Goal: Task Accomplishment & Management: Manage account settings

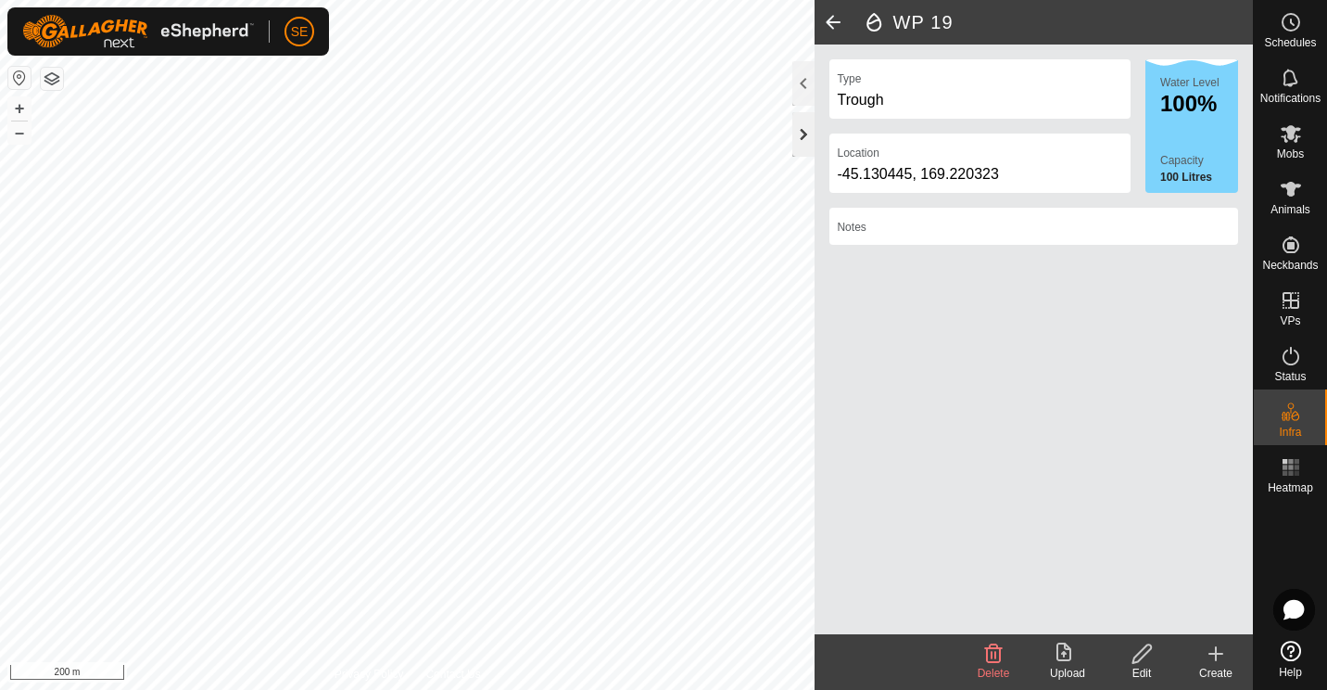
click at [799, 143] on div at bounding box center [804, 134] width 22 height 44
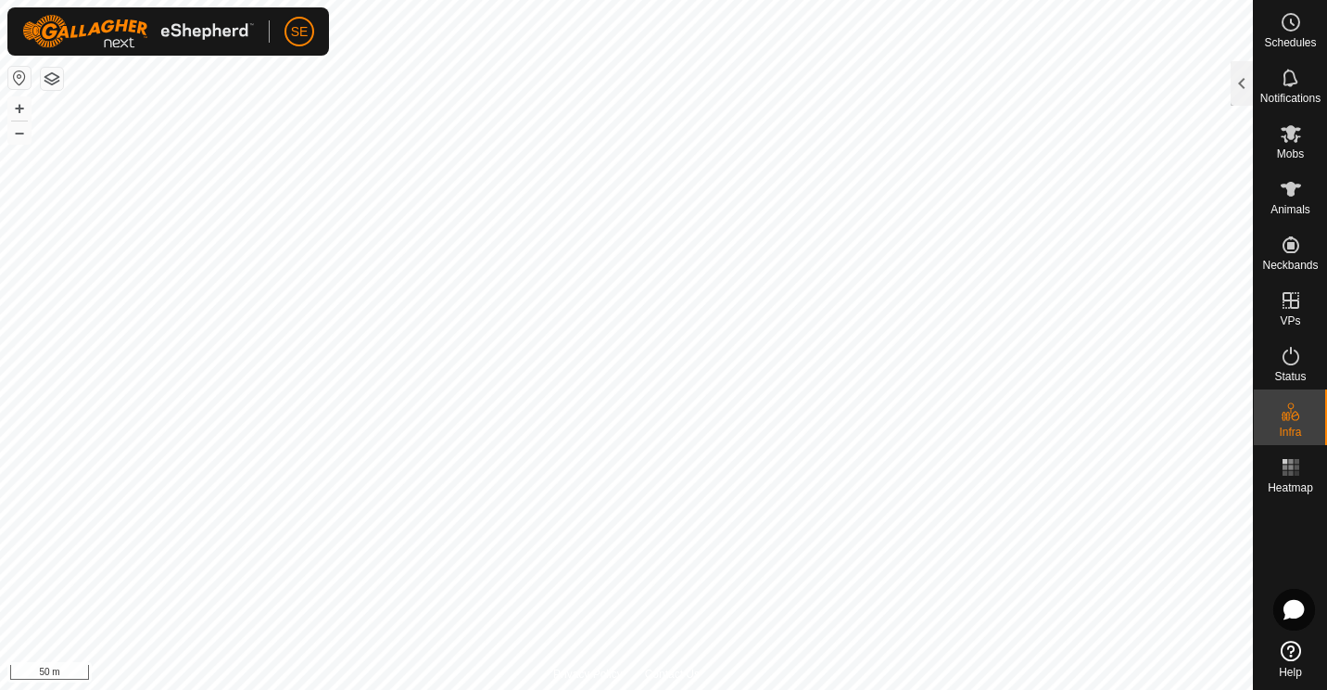
click at [1194, 0] on html "SE Schedules Notifications Mobs Animals Neckbands VPs Status Infra Heatmap Help…" at bounding box center [663, 345] width 1327 height 690
click at [49, 79] on button "button" at bounding box center [52, 79] width 22 height 22
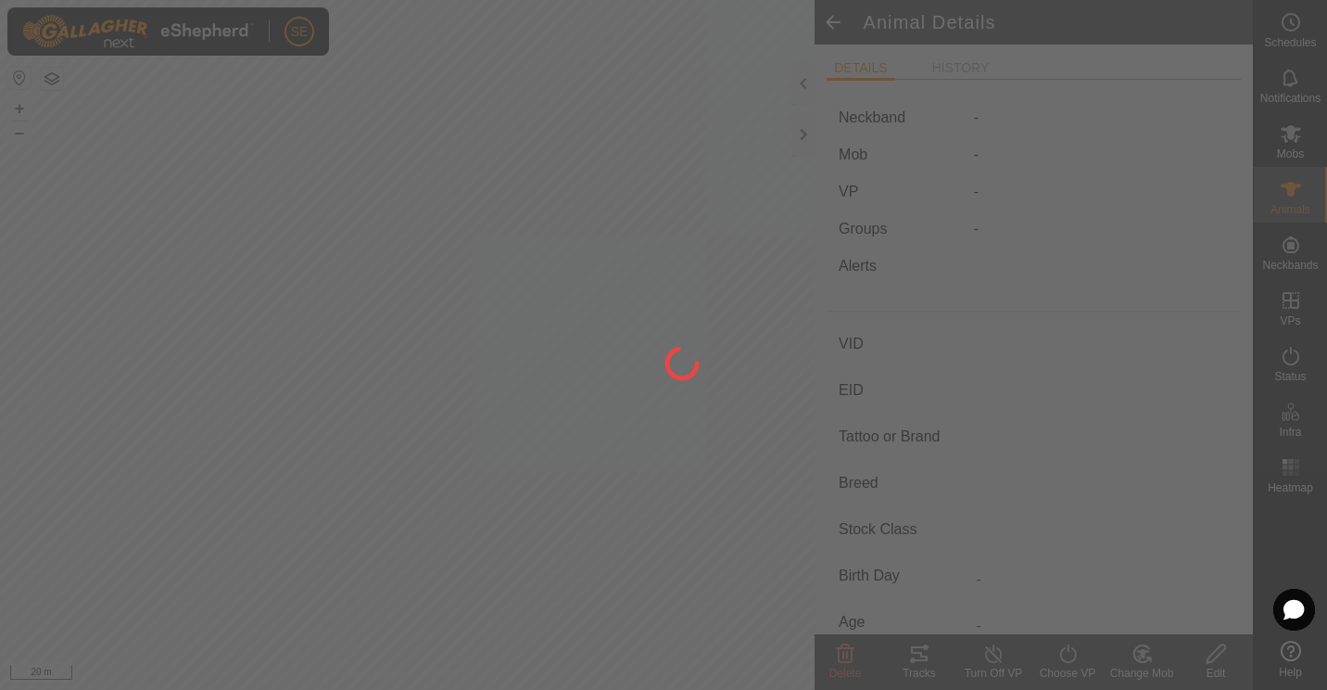
type input "37"
type input "-"
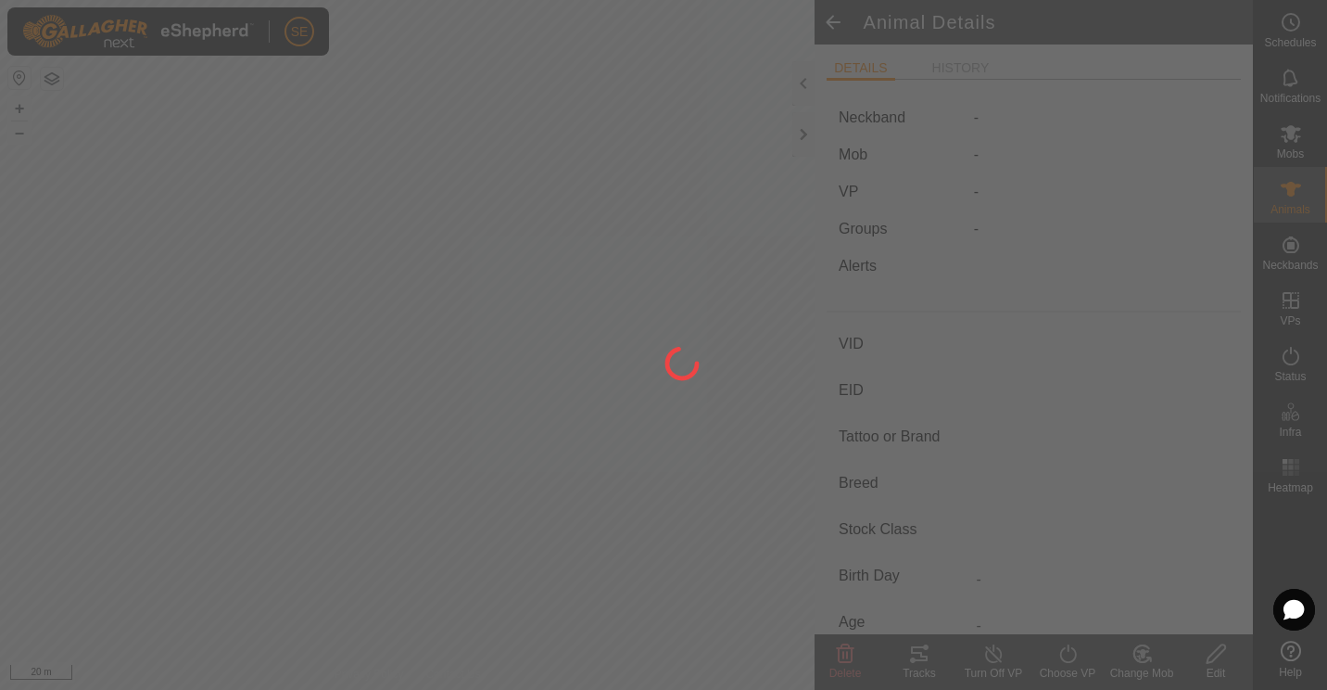
type input "-"
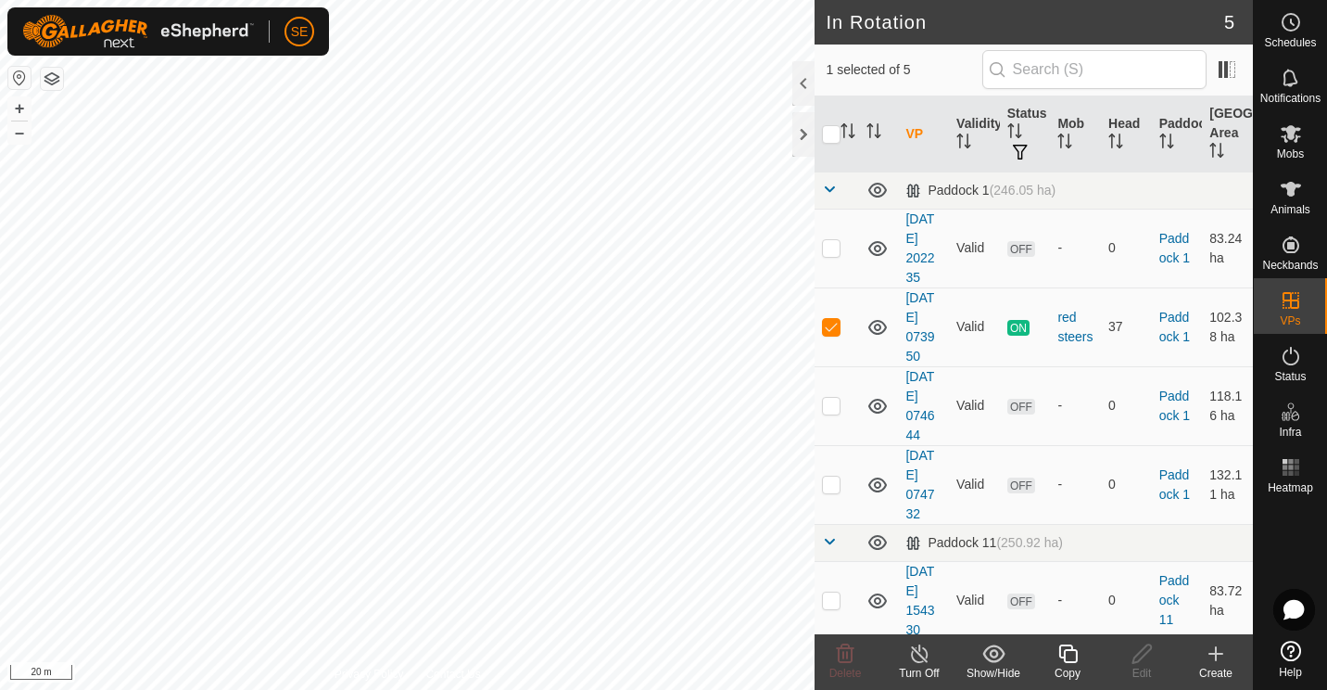
checkbox input "true"
checkbox input "false"
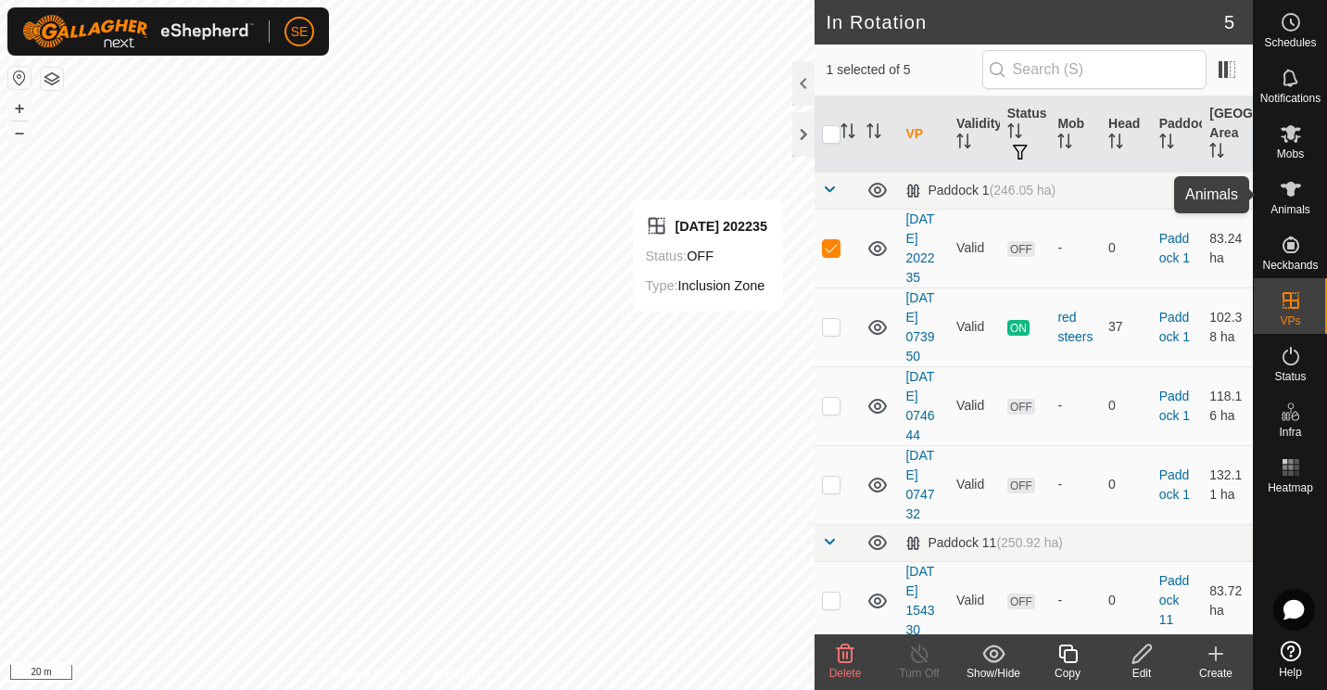
click at [1289, 194] on icon at bounding box center [1291, 189] width 20 height 15
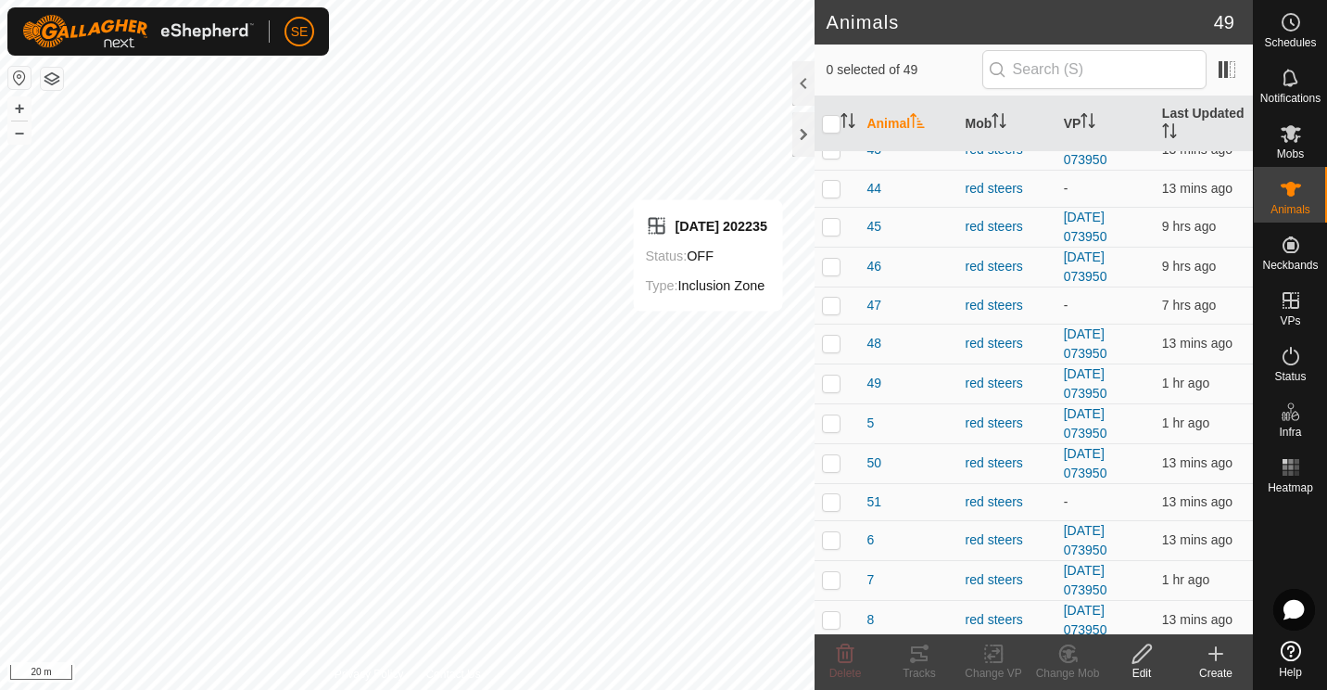
scroll to position [1437, 0]
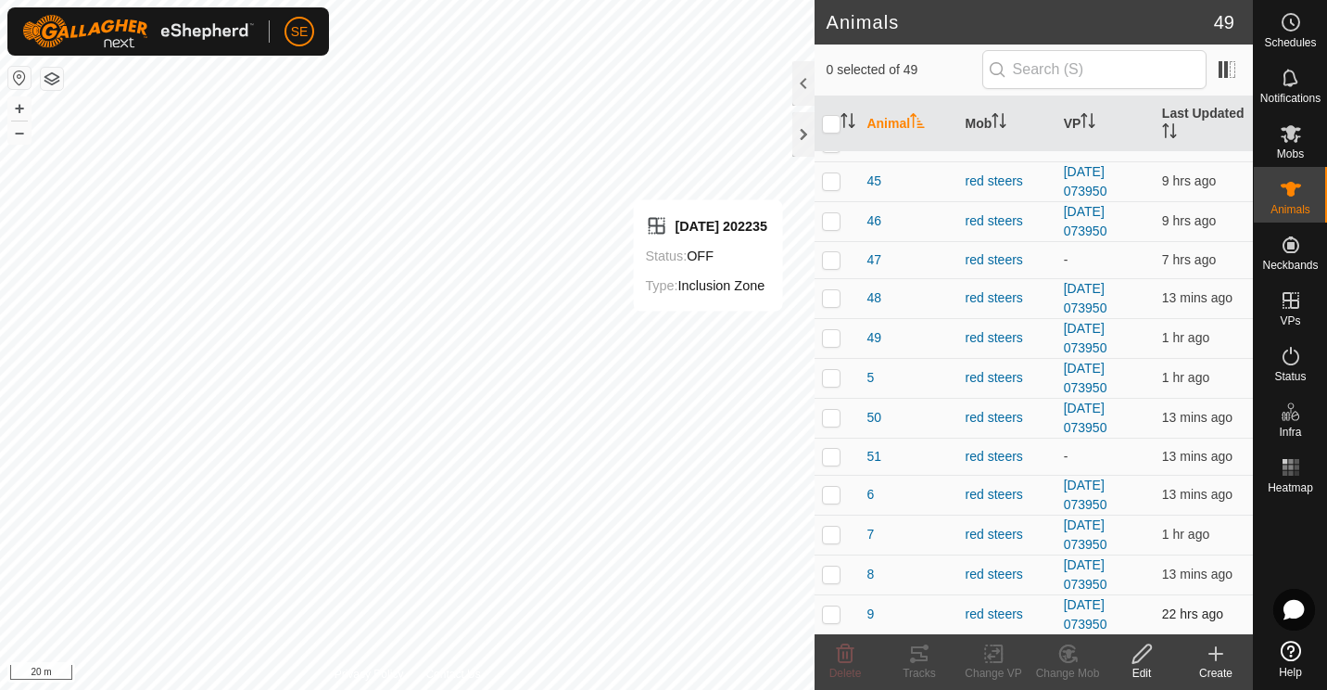
click at [841, 614] on p-checkbox at bounding box center [831, 613] width 19 height 15
checkbox input "false"
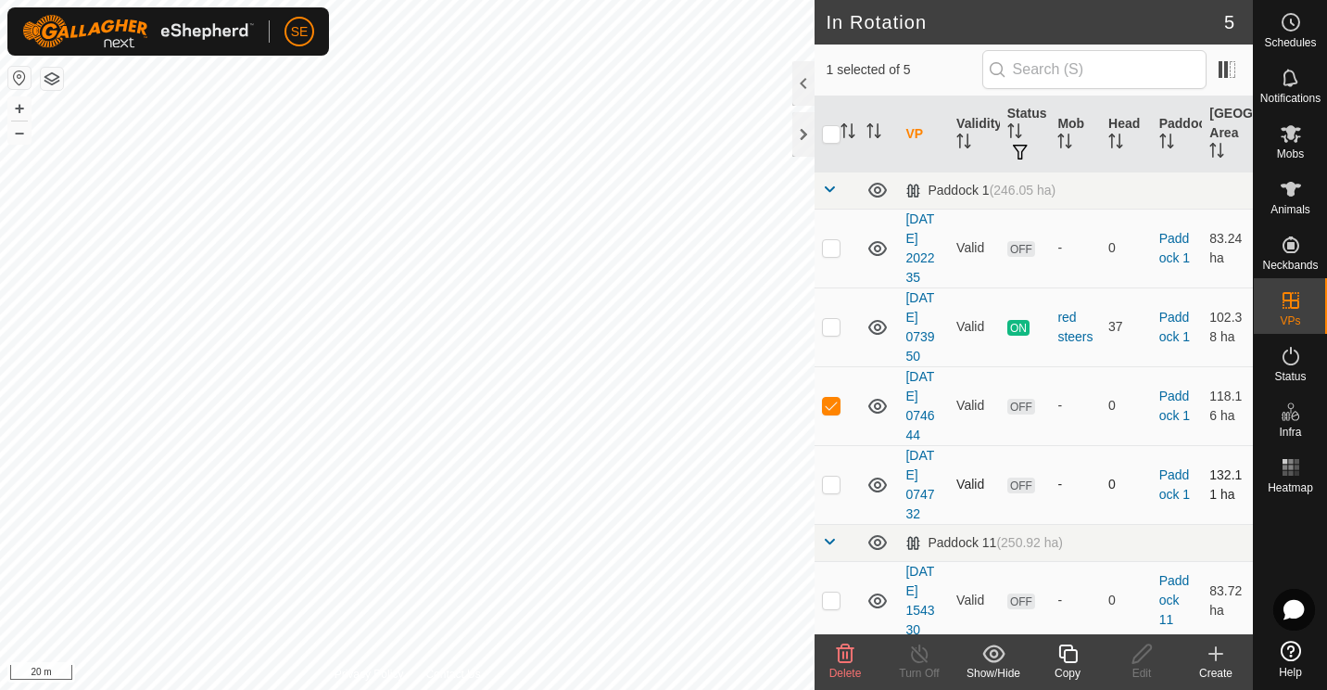
checkbox input "false"
checkbox input "true"
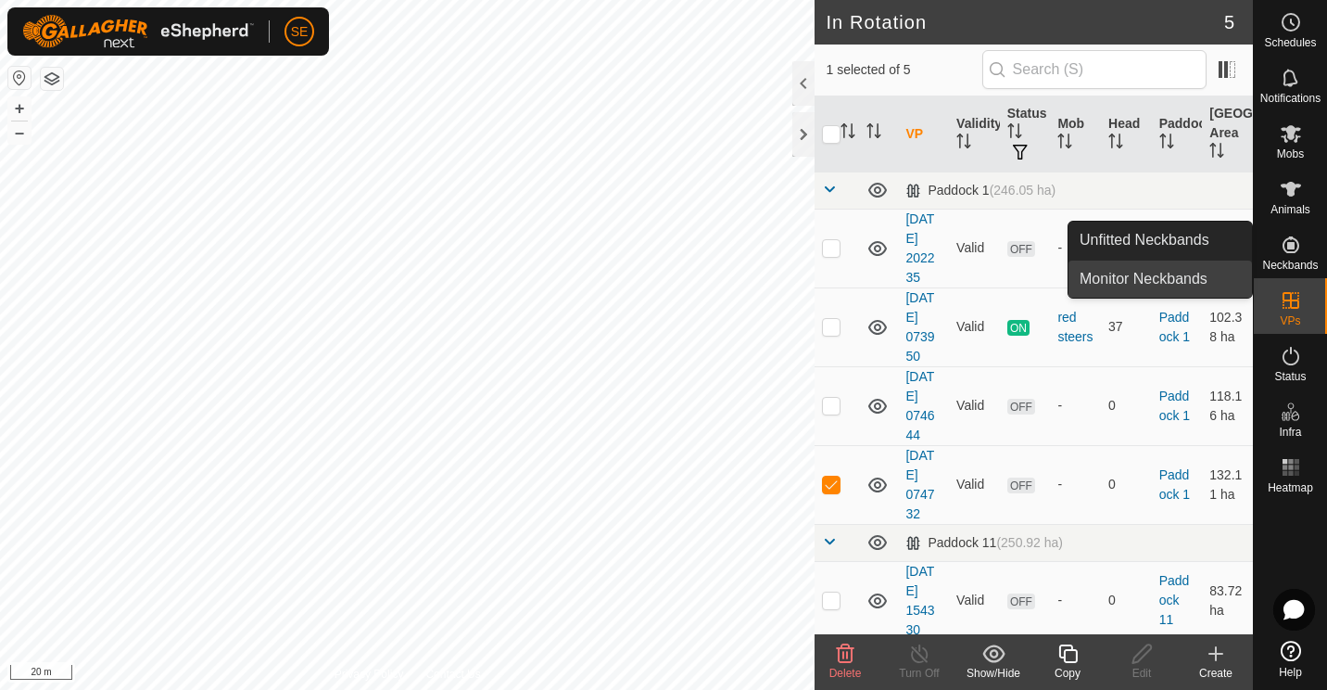
click at [1180, 278] on link "Monitor Neckbands" at bounding box center [1161, 278] width 184 height 37
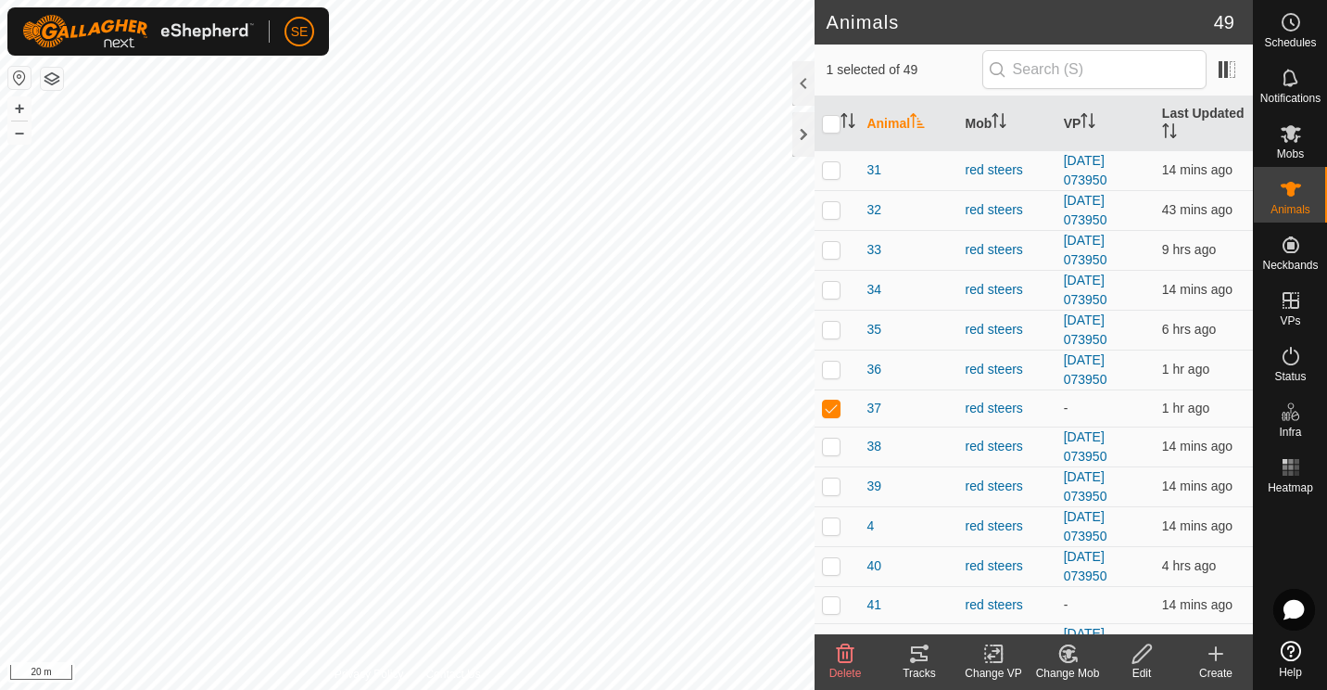
scroll to position [871, 0]
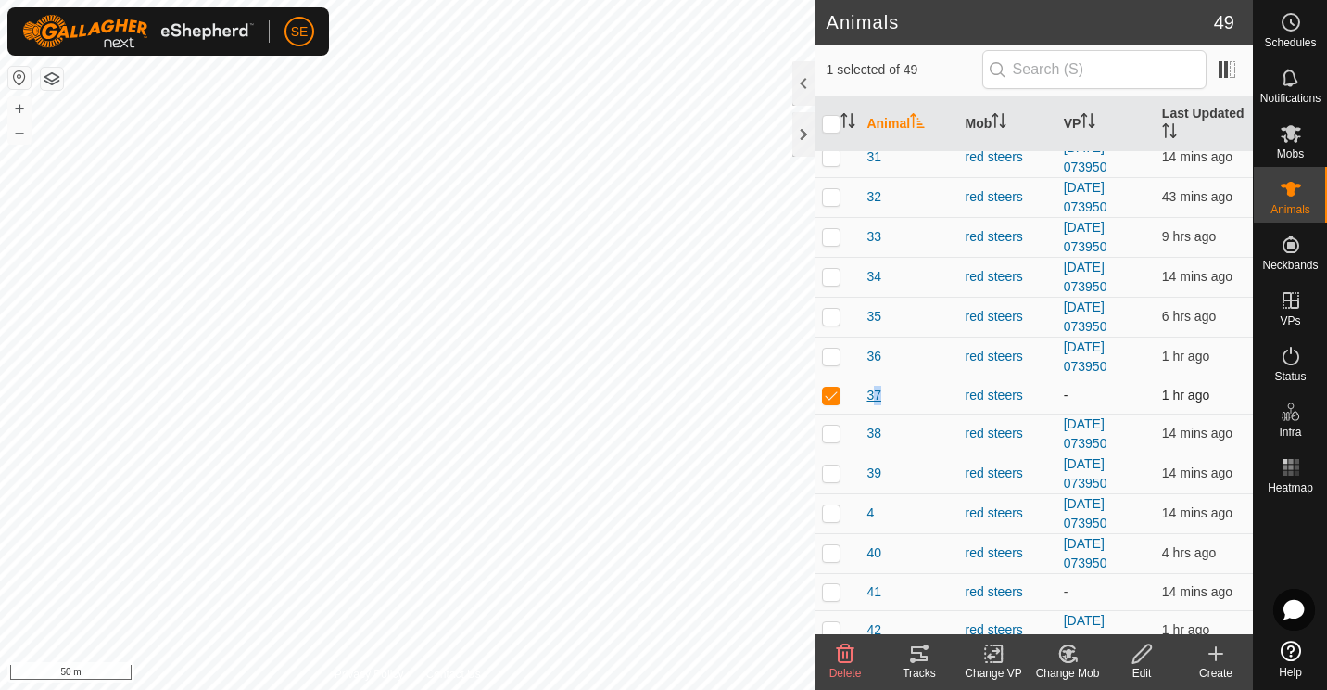
click at [870, 397] on span "37" at bounding box center [874, 395] width 15 height 19
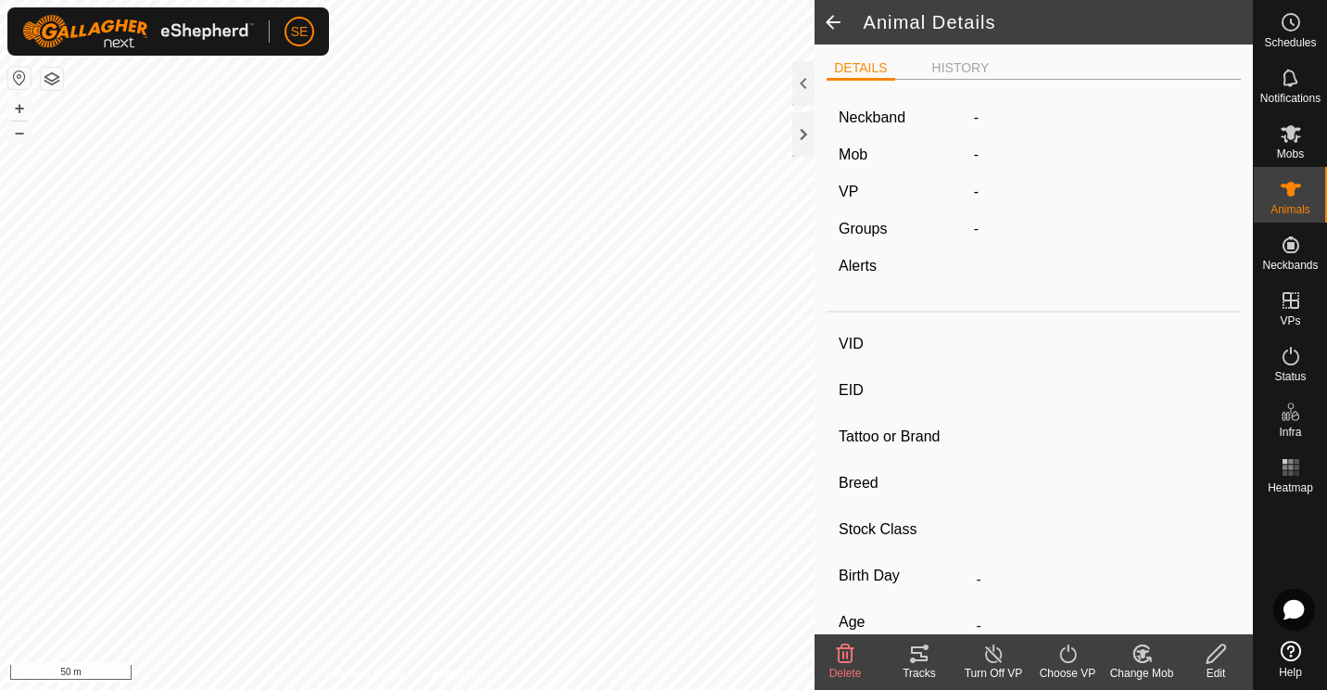
type input "37"
type input "-"
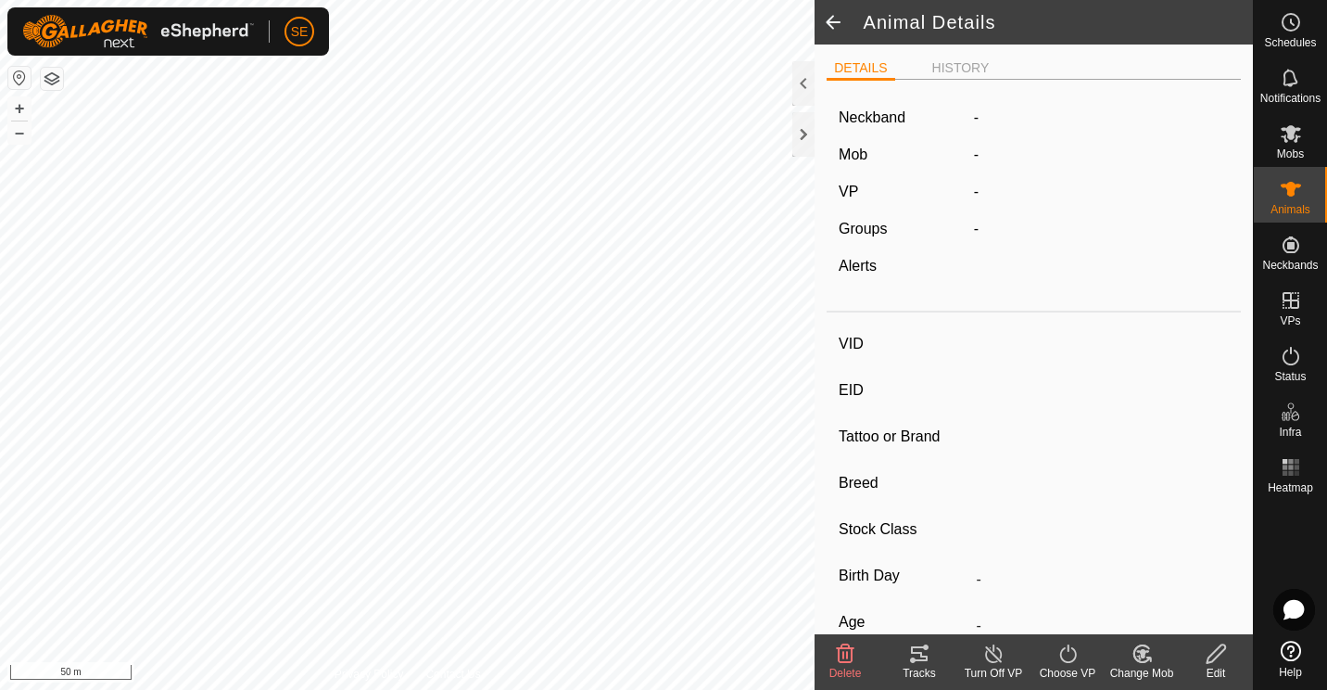
type input "-"
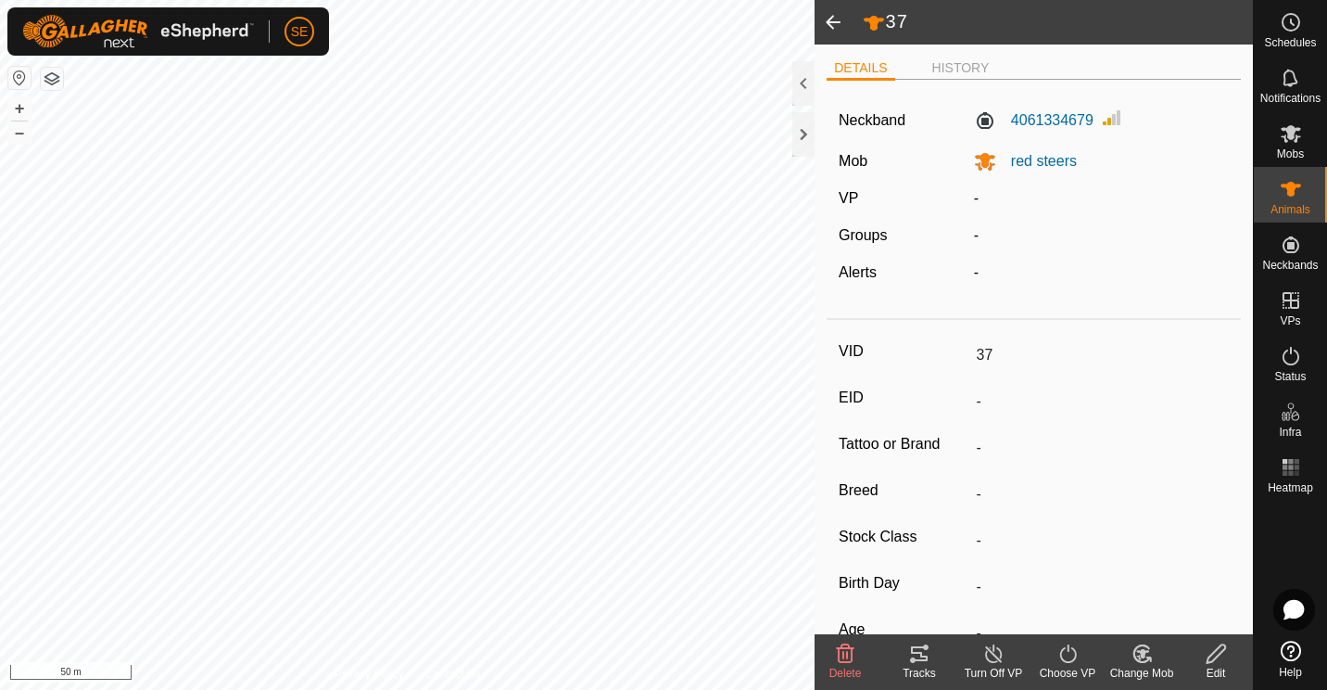
click at [1221, 659] on icon at bounding box center [1216, 653] width 23 height 22
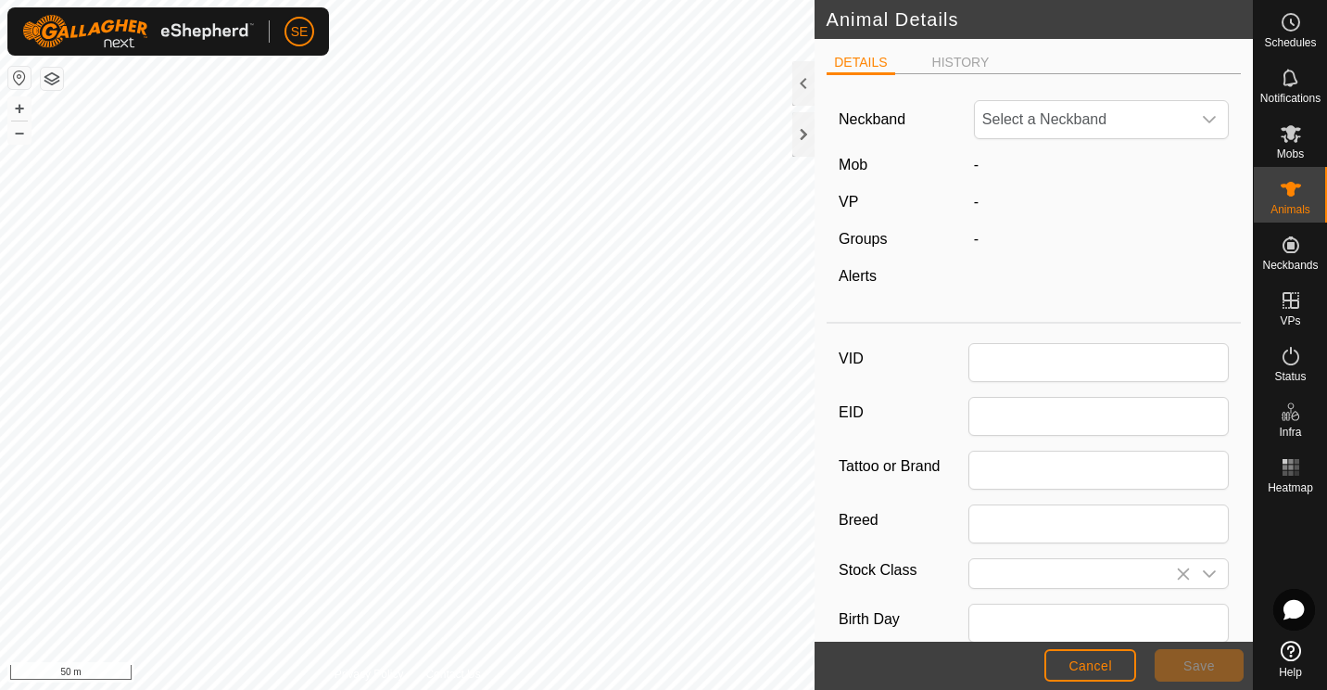
type input "37"
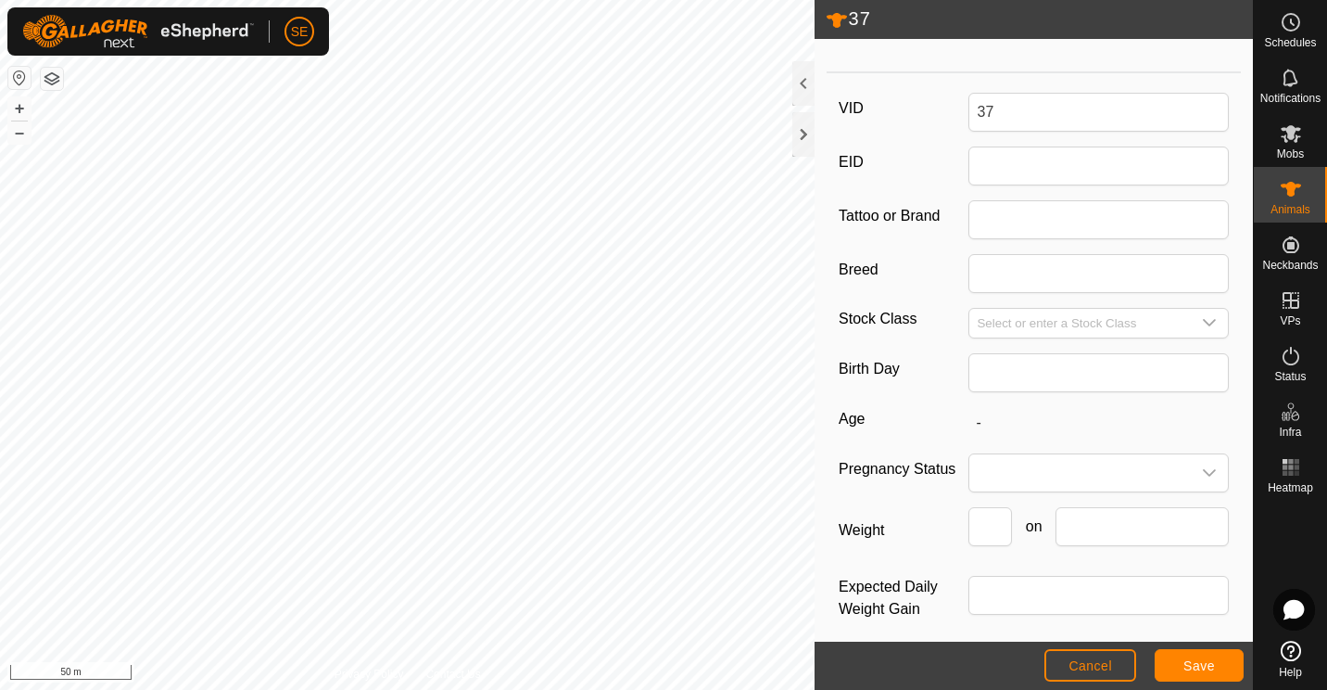
scroll to position [265, 0]
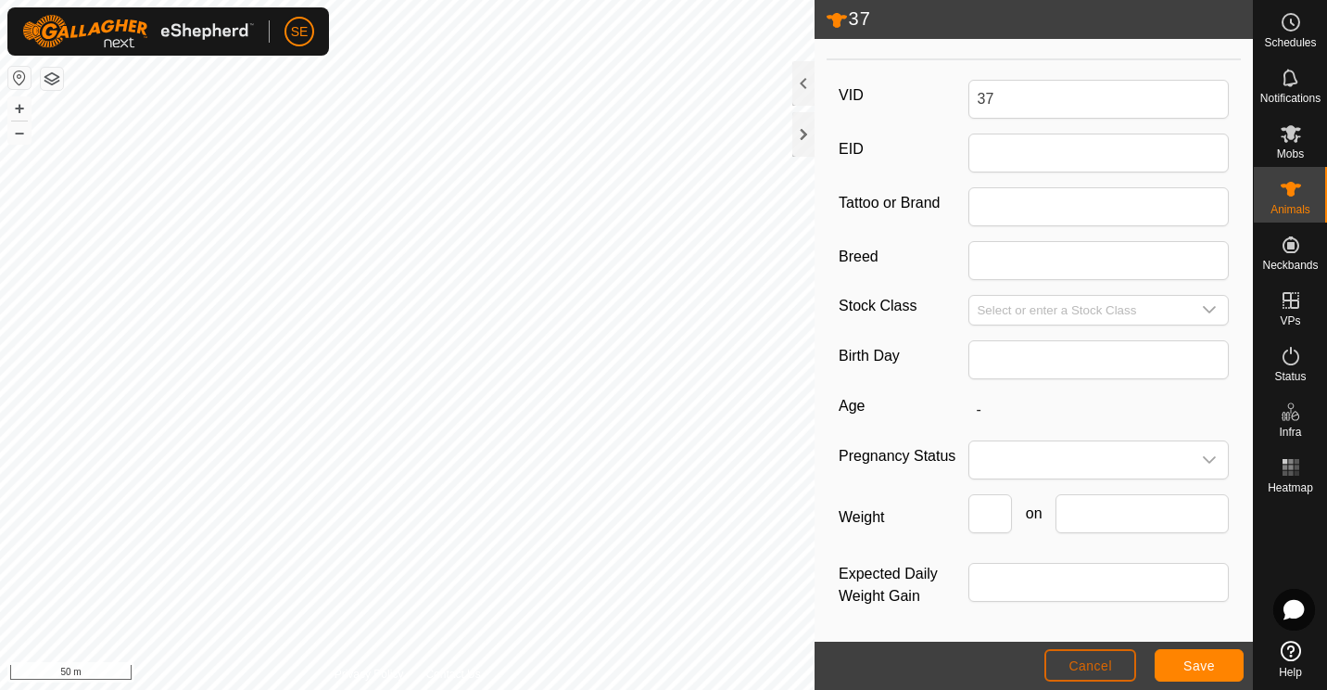
click at [1075, 663] on span "Cancel" at bounding box center [1091, 665] width 44 height 15
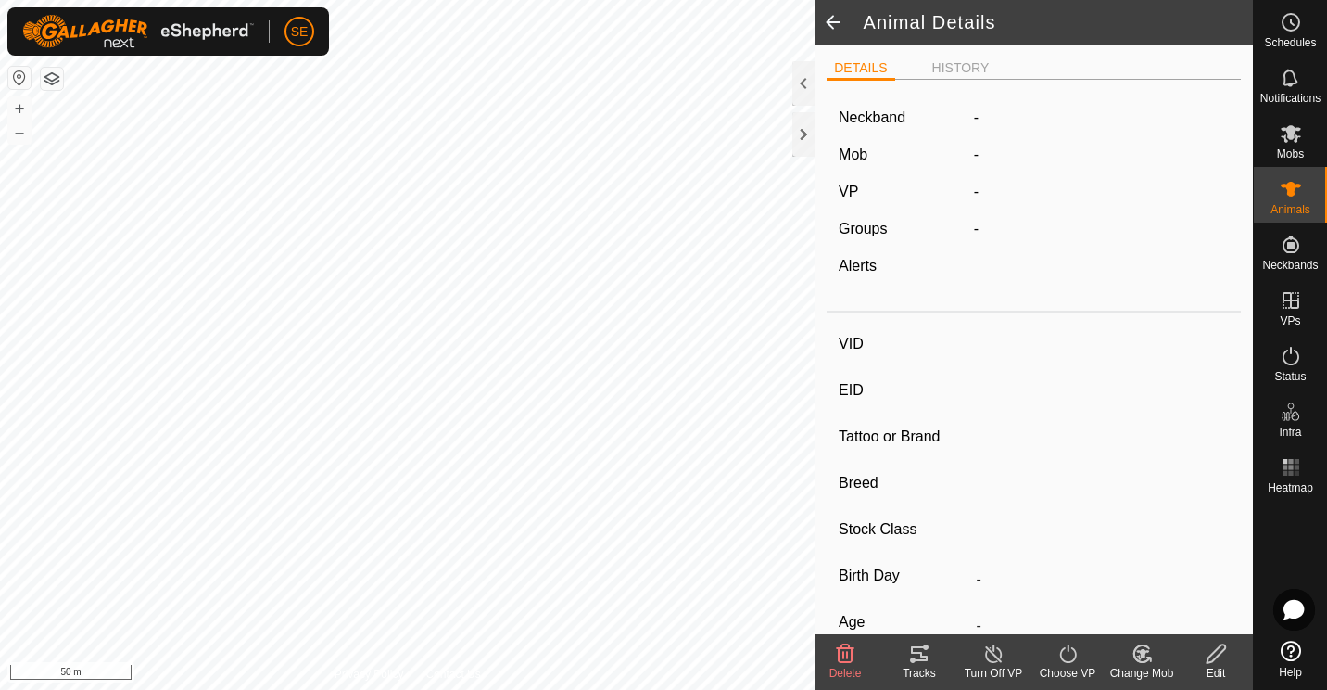
type input "37"
type input "-"
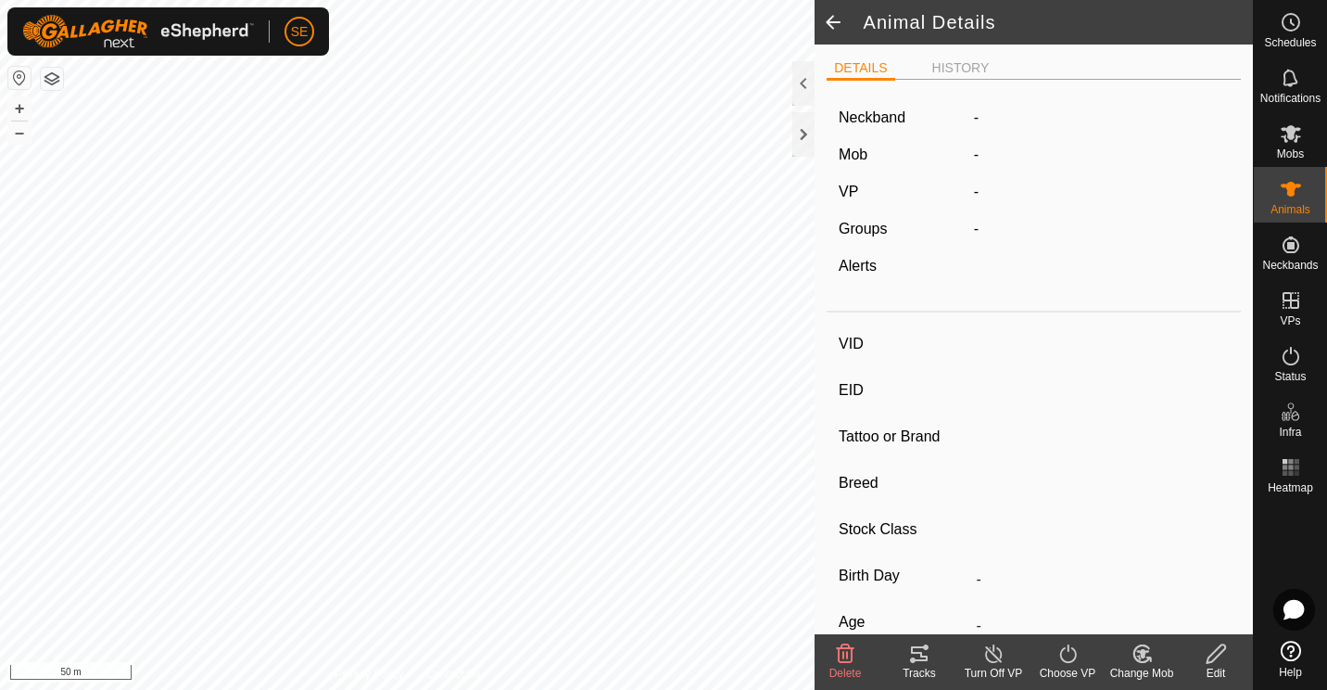
type input "-"
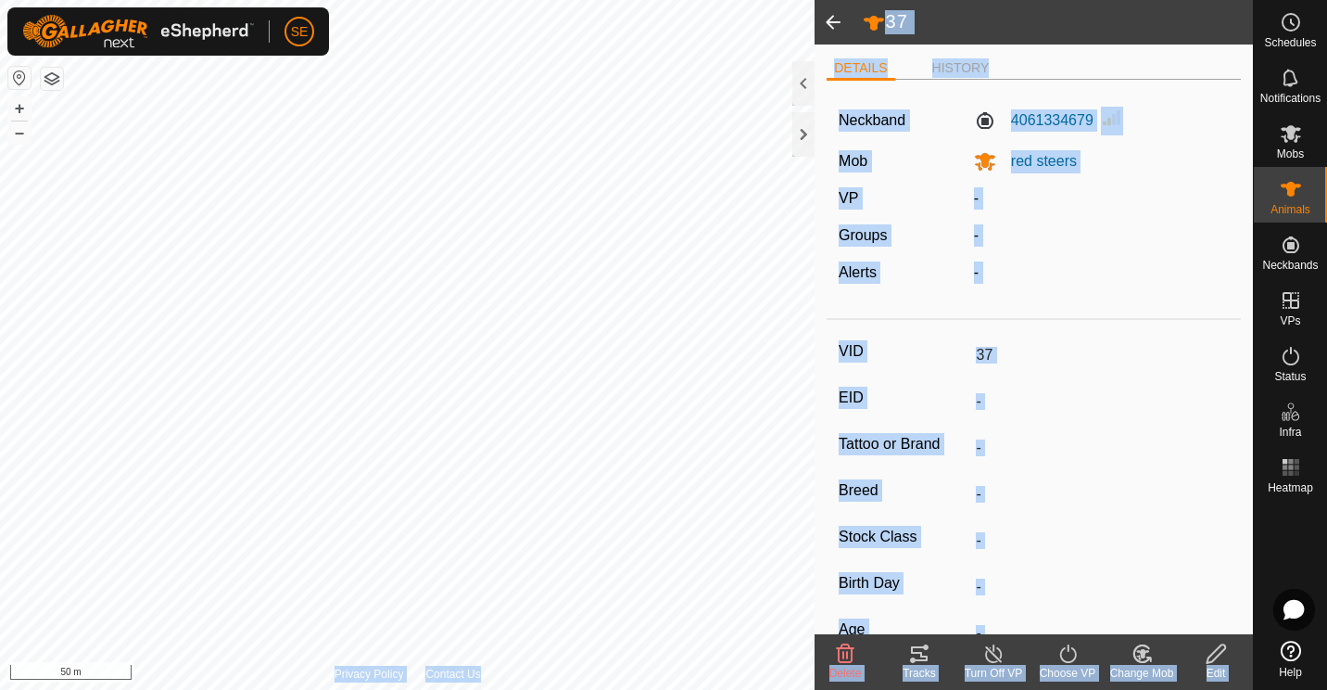
click at [639, 234] on div "37 DETAILS HISTORY Neckband 4061334679 Mob red steers VP - Groups - Alerts - VI…" at bounding box center [626, 345] width 1253 height 690
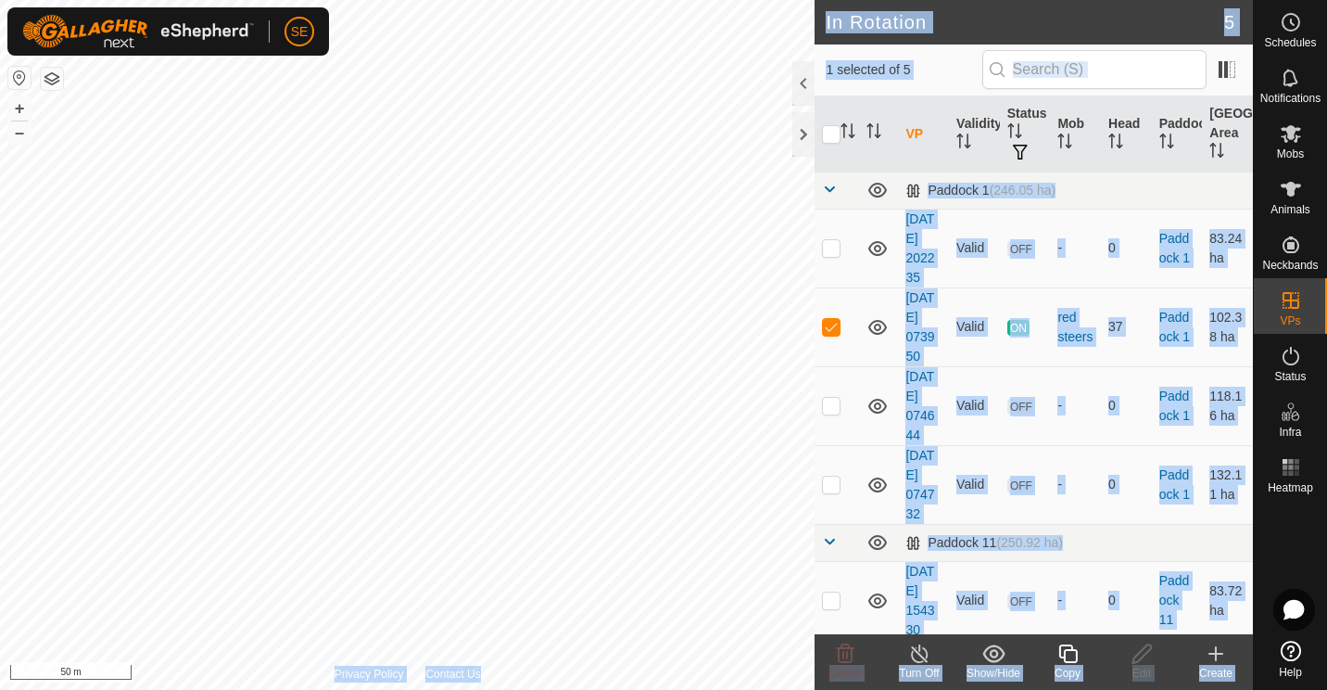
checkbox input "true"
checkbox input "false"
click at [793, 133] on div at bounding box center [804, 134] width 22 height 44
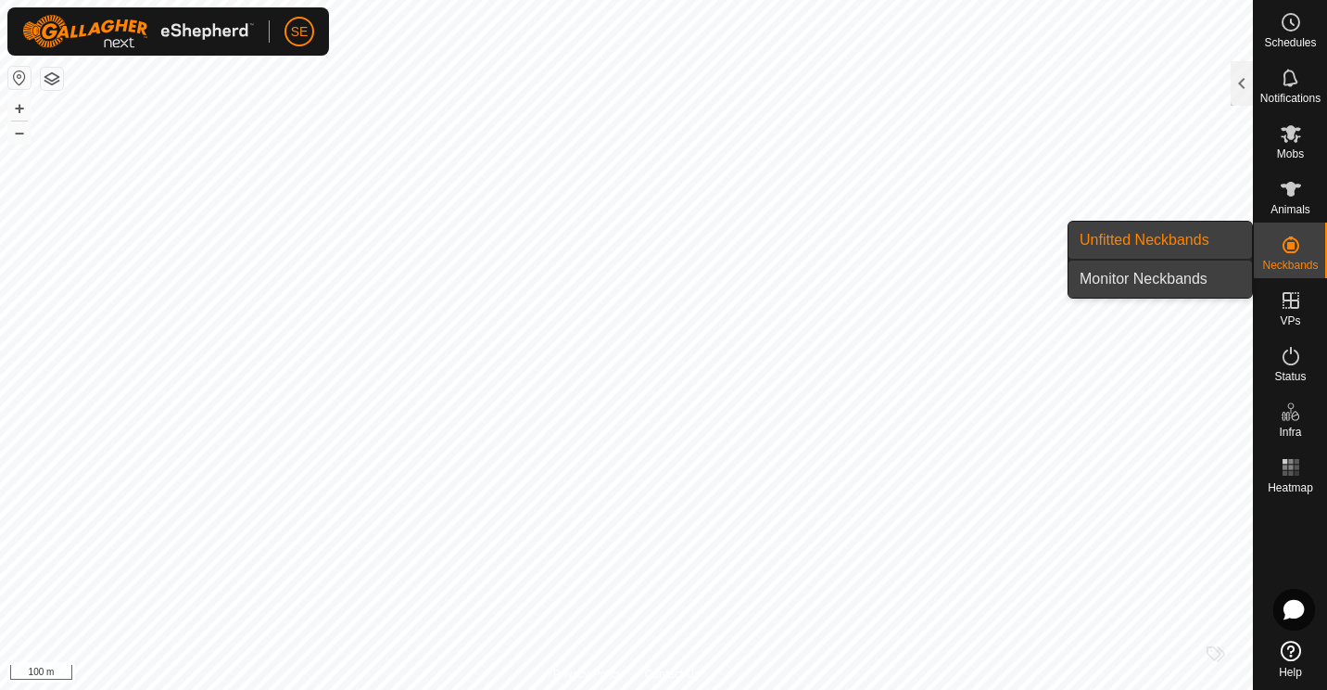
click at [1152, 271] on link "Monitor Neckbands" at bounding box center [1161, 278] width 184 height 37
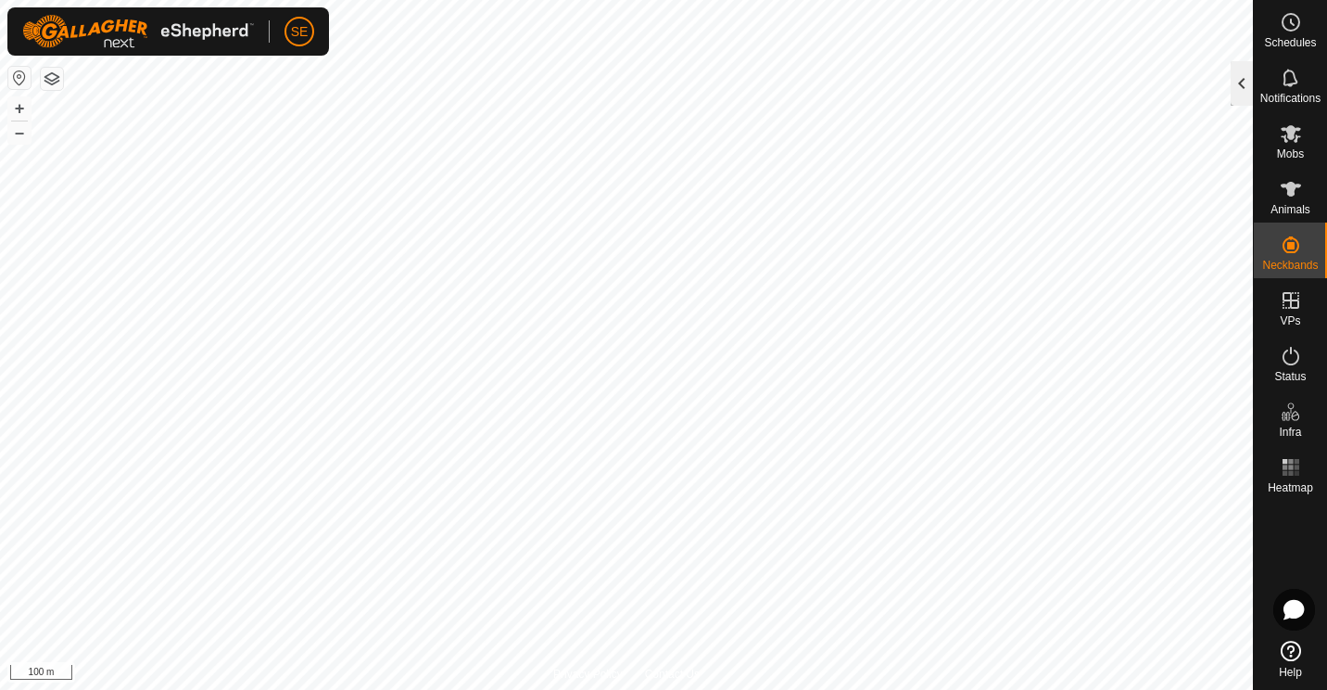
click at [1239, 86] on div at bounding box center [1242, 83] width 22 height 44
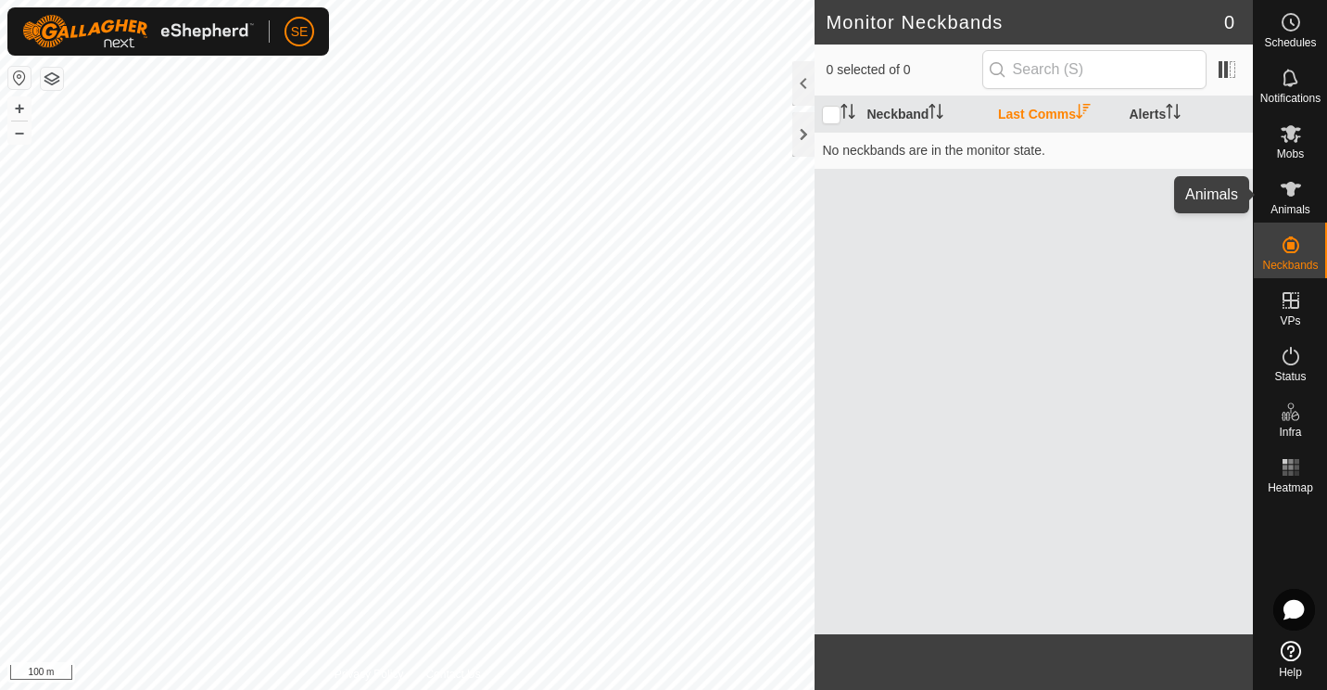
click at [1283, 187] on icon at bounding box center [1291, 189] width 20 height 15
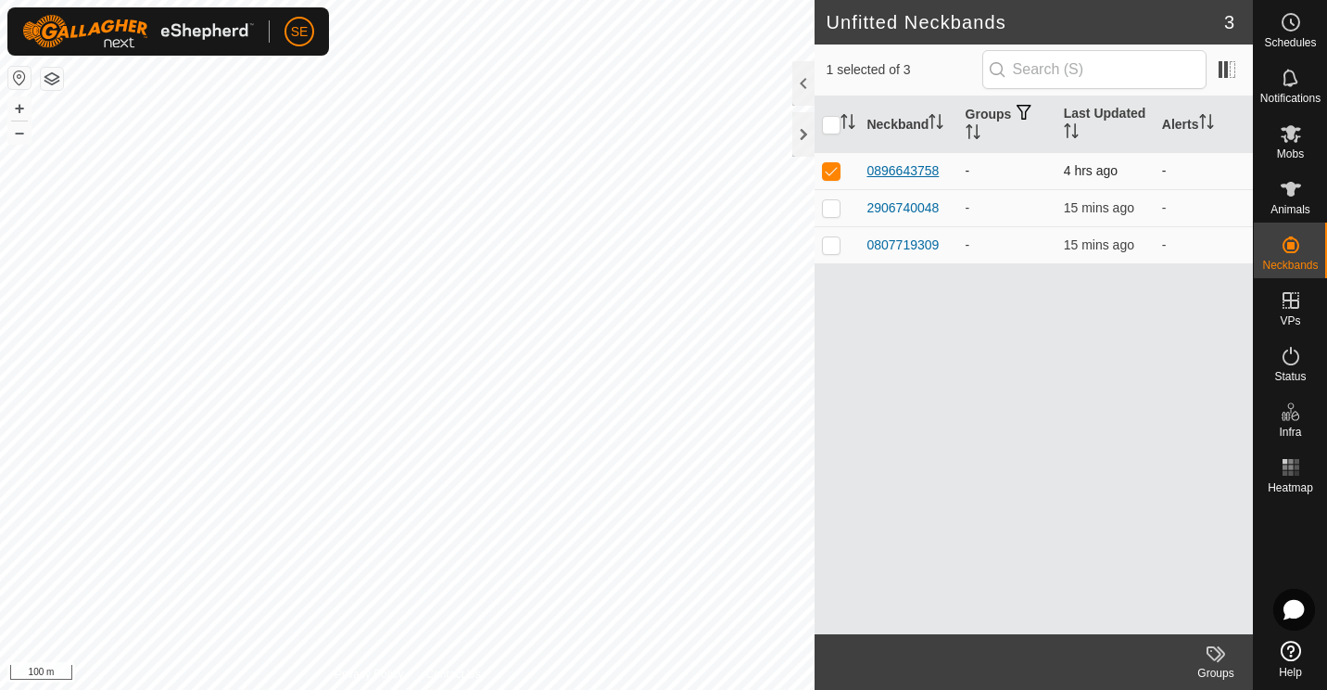
click at [889, 174] on div "0896643758" at bounding box center [903, 170] width 72 height 19
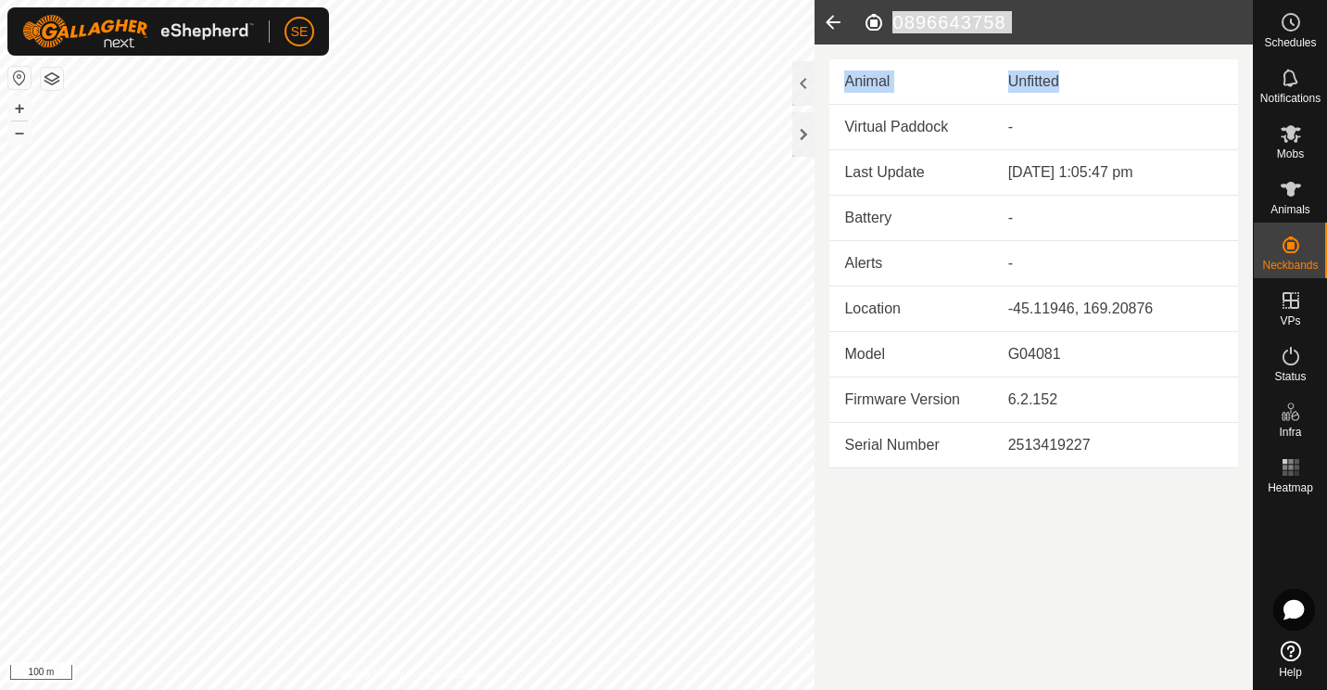
click at [889, 174] on article "0896643758 Animal Unfitted Virtual Paddock - Last Update [DATE] 1:05:47 pm Batt…" at bounding box center [1034, 345] width 438 height 690
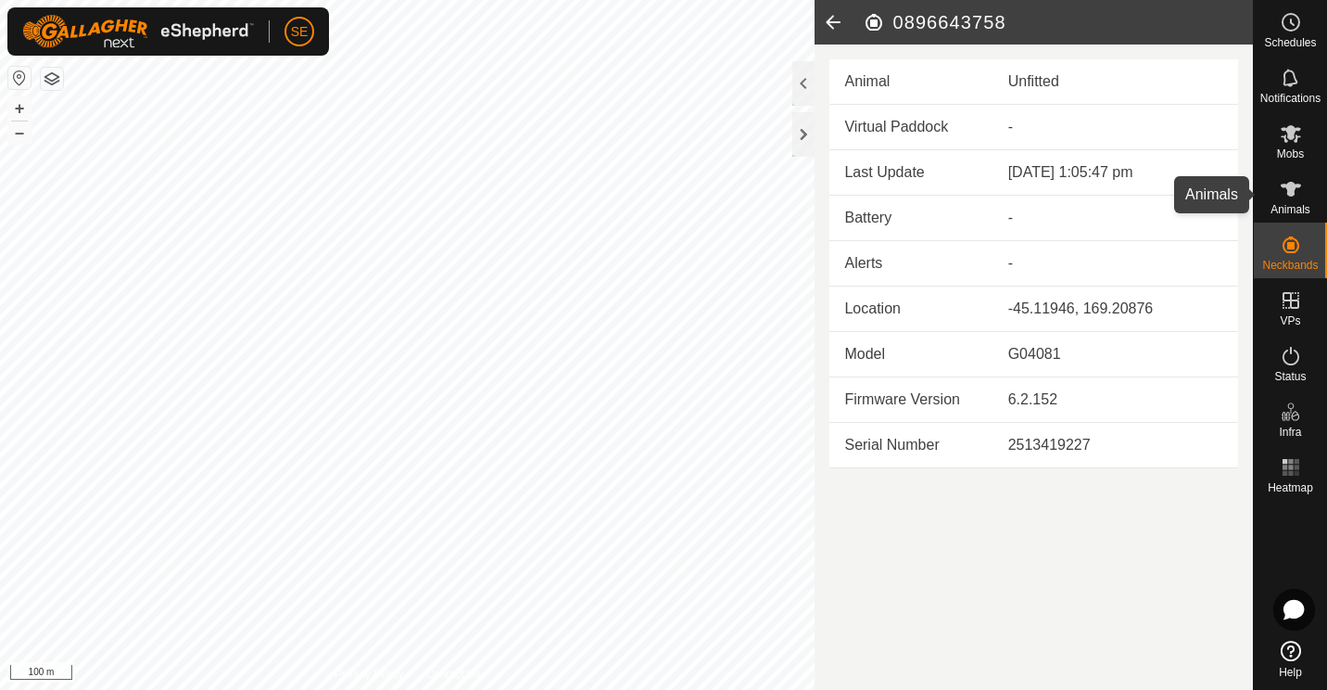
click at [1303, 197] on es-animals-svg-icon at bounding box center [1291, 189] width 33 height 30
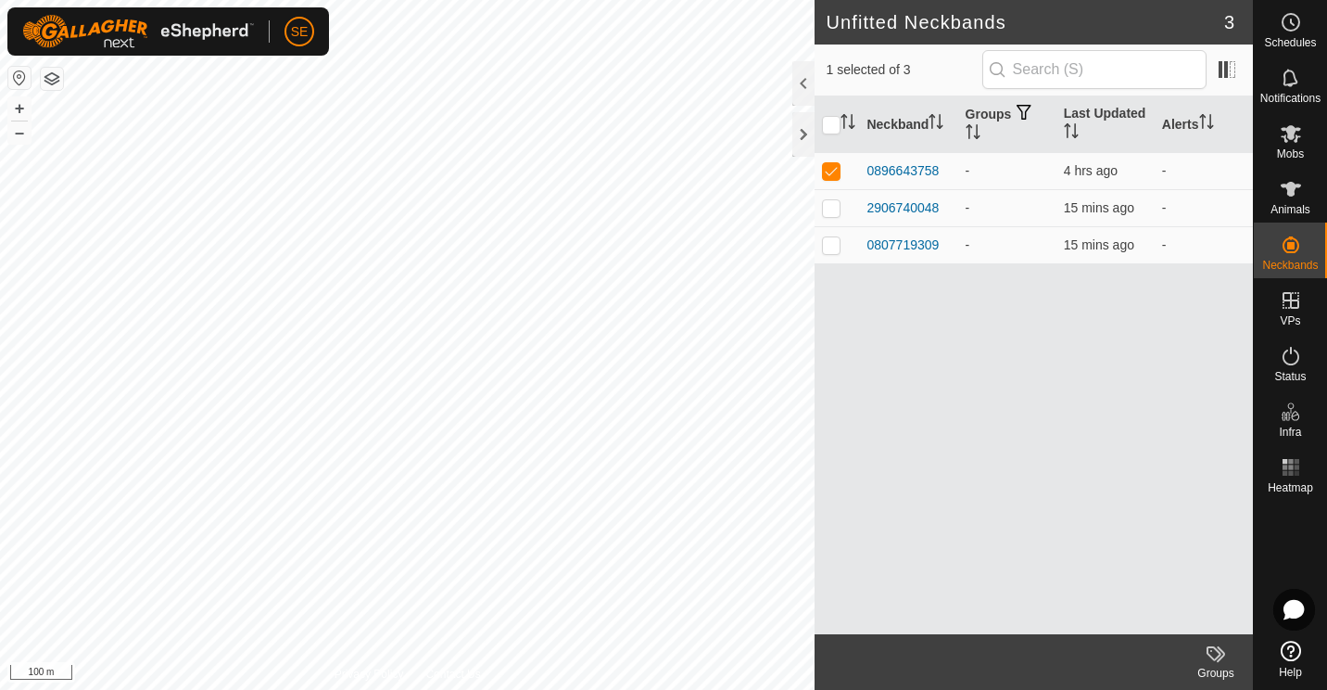
click at [1218, 668] on div "Groups" at bounding box center [1216, 673] width 74 height 17
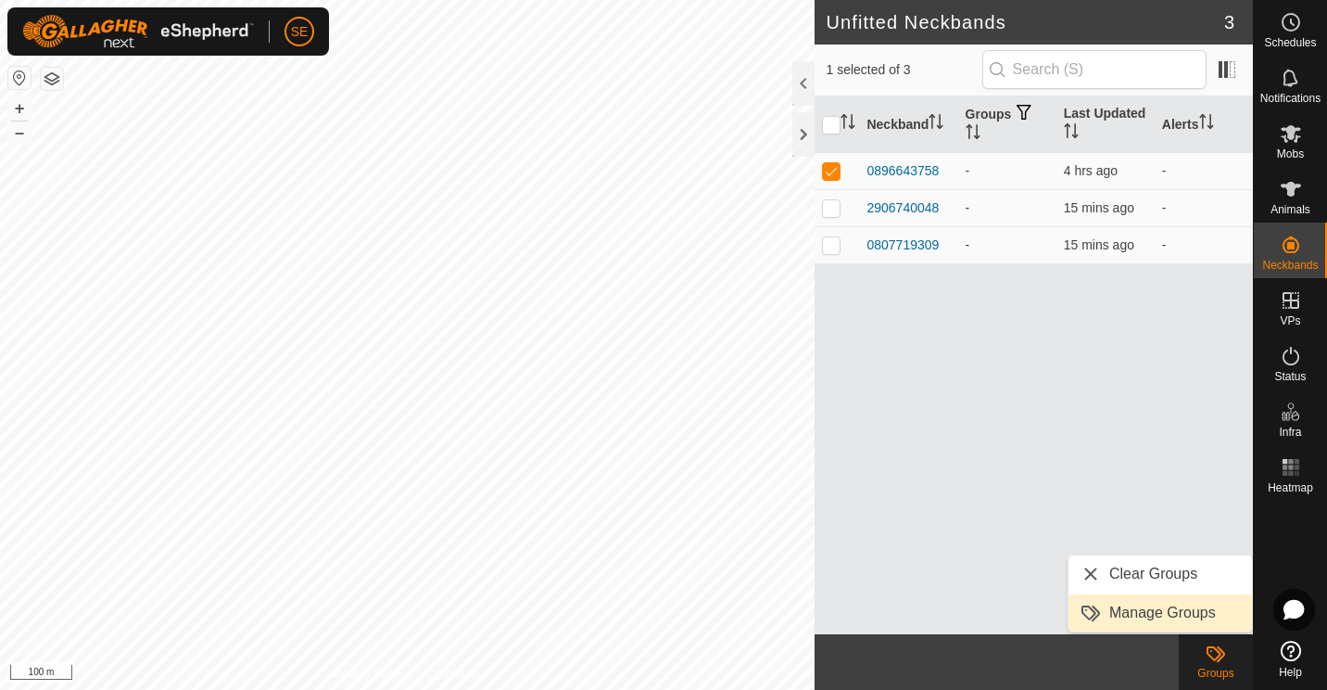
click at [1178, 609] on link "Manage Groups" at bounding box center [1161, 612] width 184 height 37
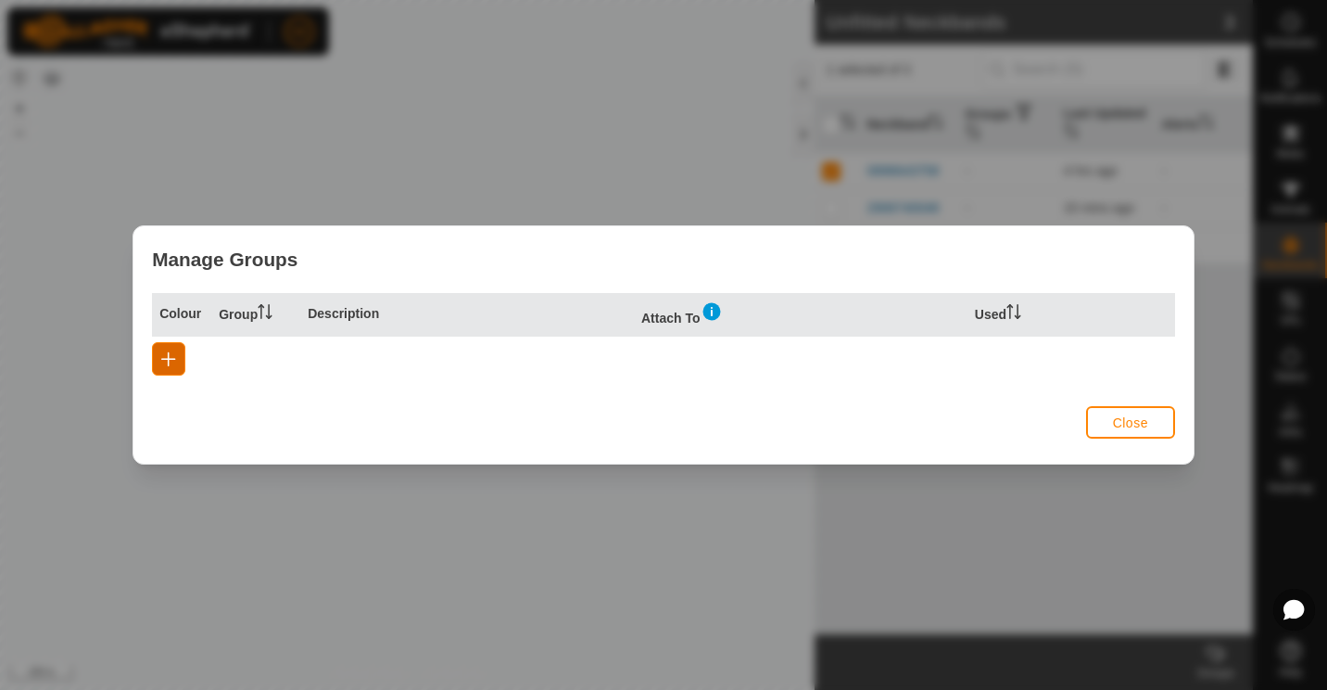
click at [171, 362] on span "button" at bounding box center [168, 358] width 15 height 15
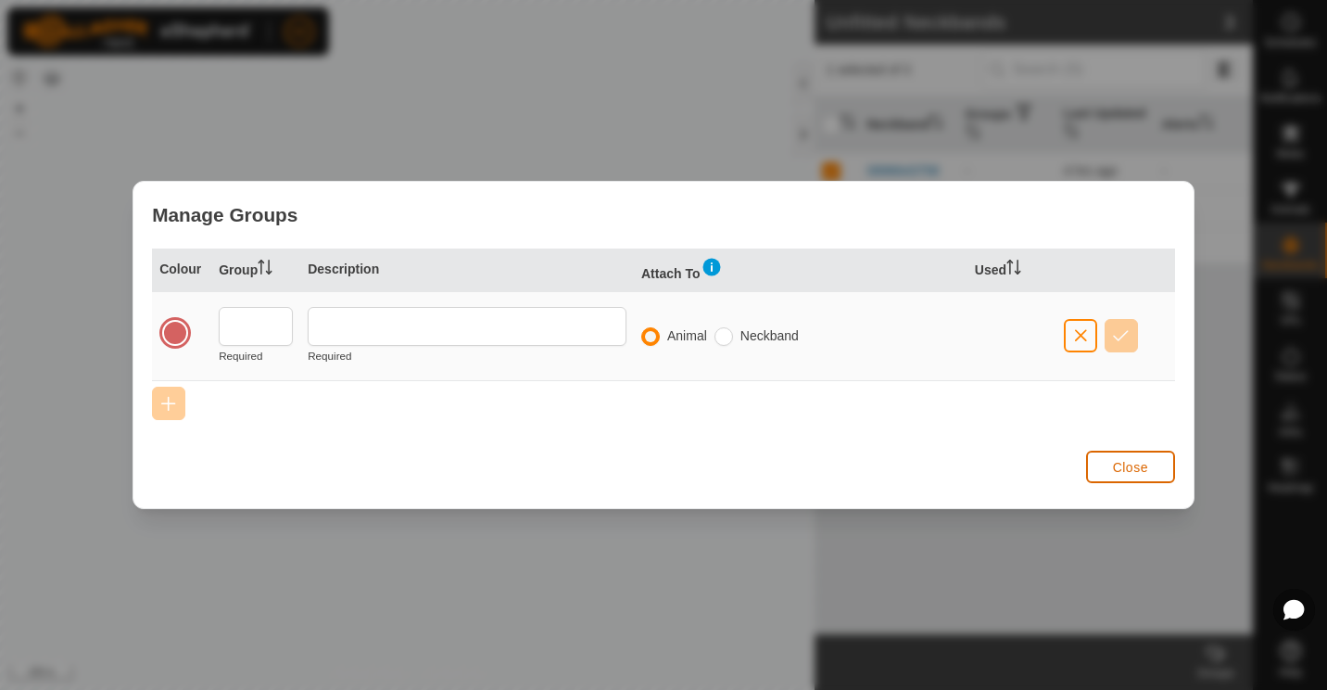
click at [1128, 460] on span "Close" at bounding box center [1130, 467] width 35 height 15
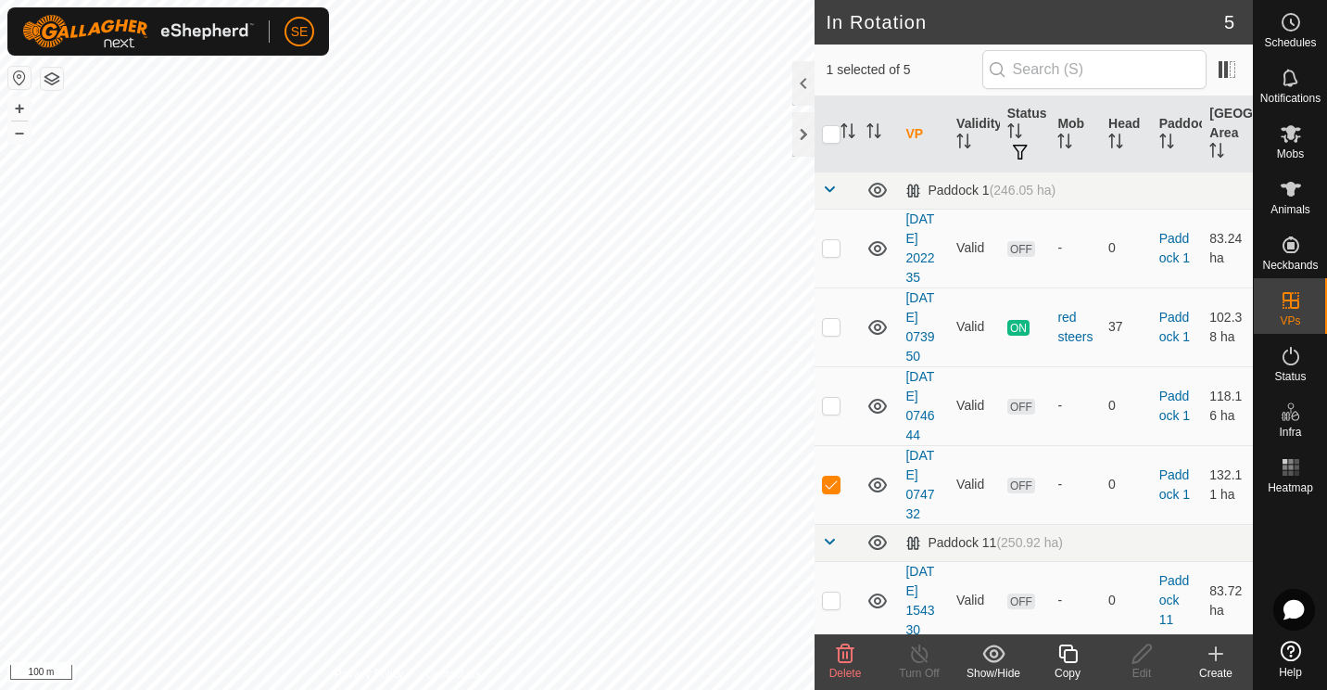
checkbox input "true"
checkbox input "false"
checkbox input "true"
checkbox input "false"
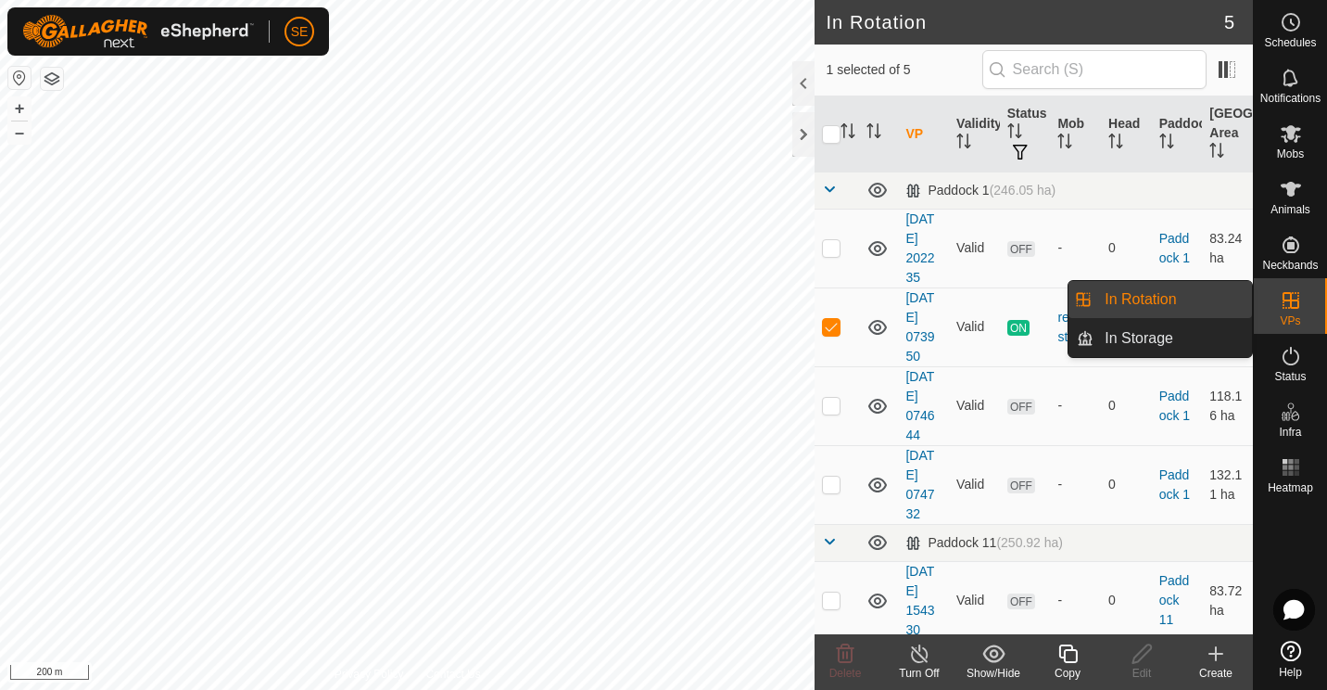
click at [1149, 296] on link "In Rotation" at bounding box center [1173, 299] width 159 height 37
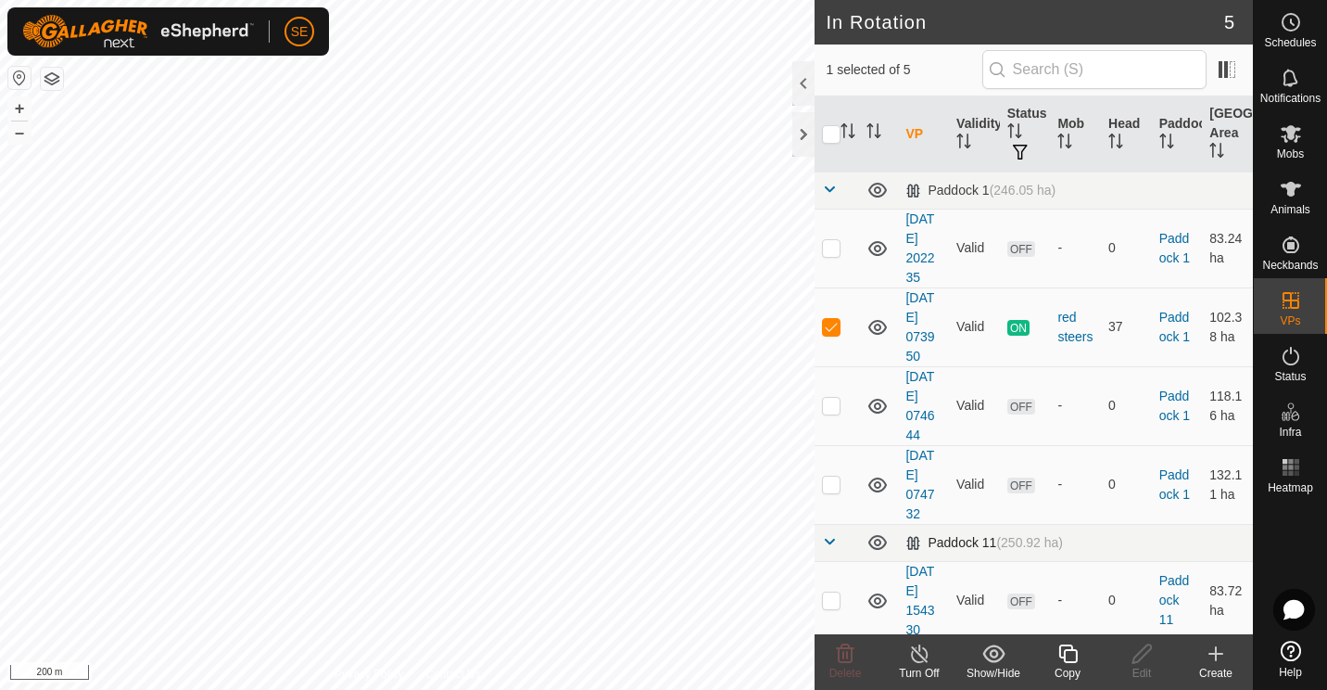
checkbox input "false"
click at [880, 601] on icon at bounding box center [878, 600] width 19 height 15
click at [846, 654] on icon at bounding box center [846, 653] width 18 height 19
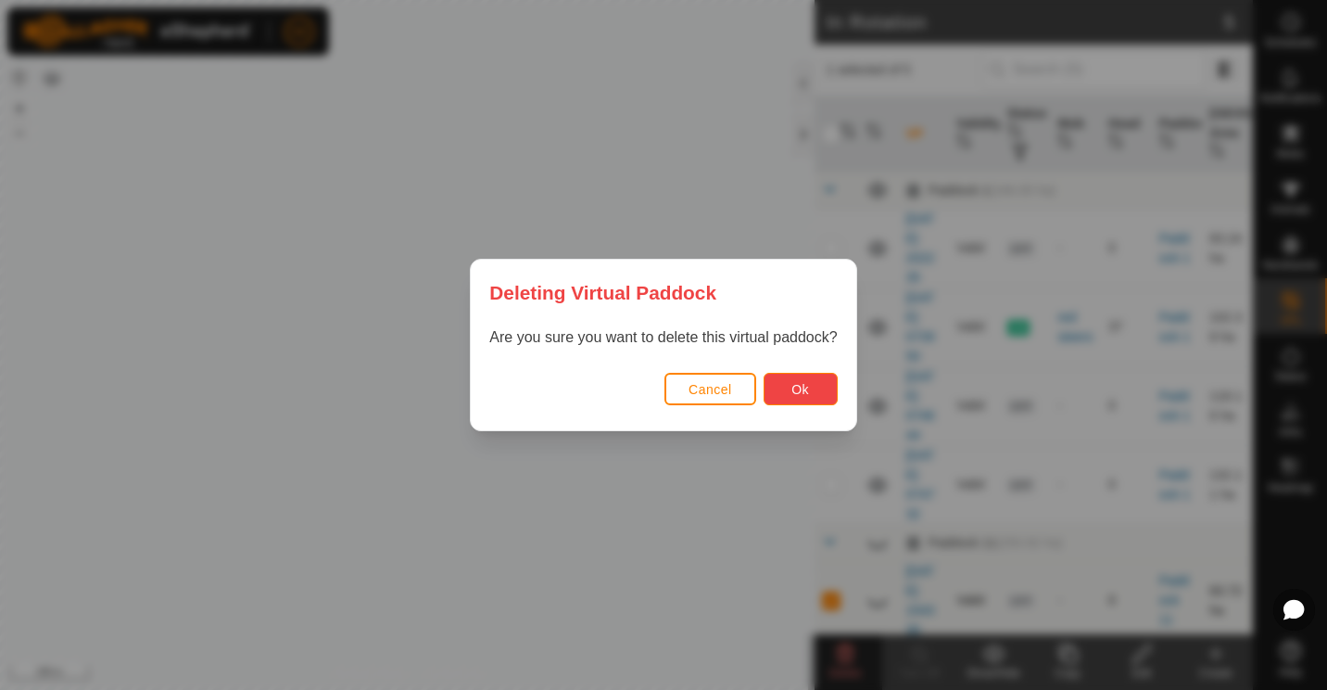
click at [793, 385] on span "Ok" at bounding box center [801, 389] width 18 height 15
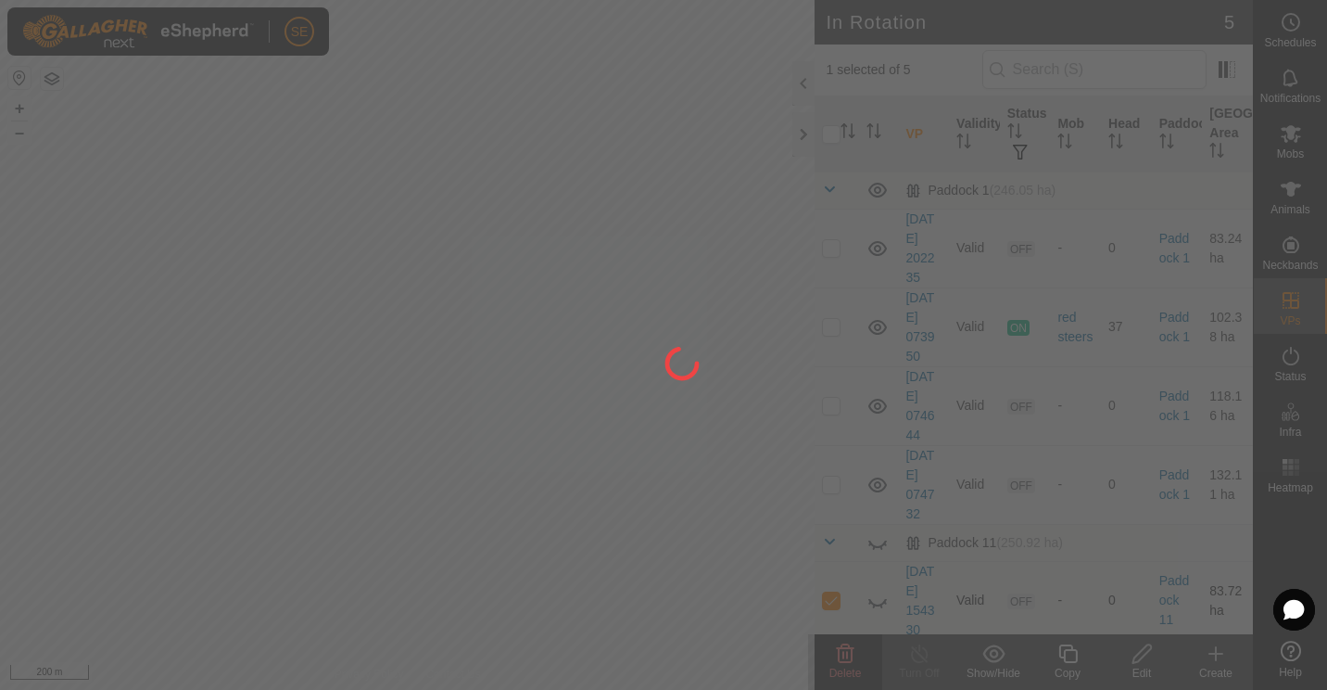
checkbox input "false"
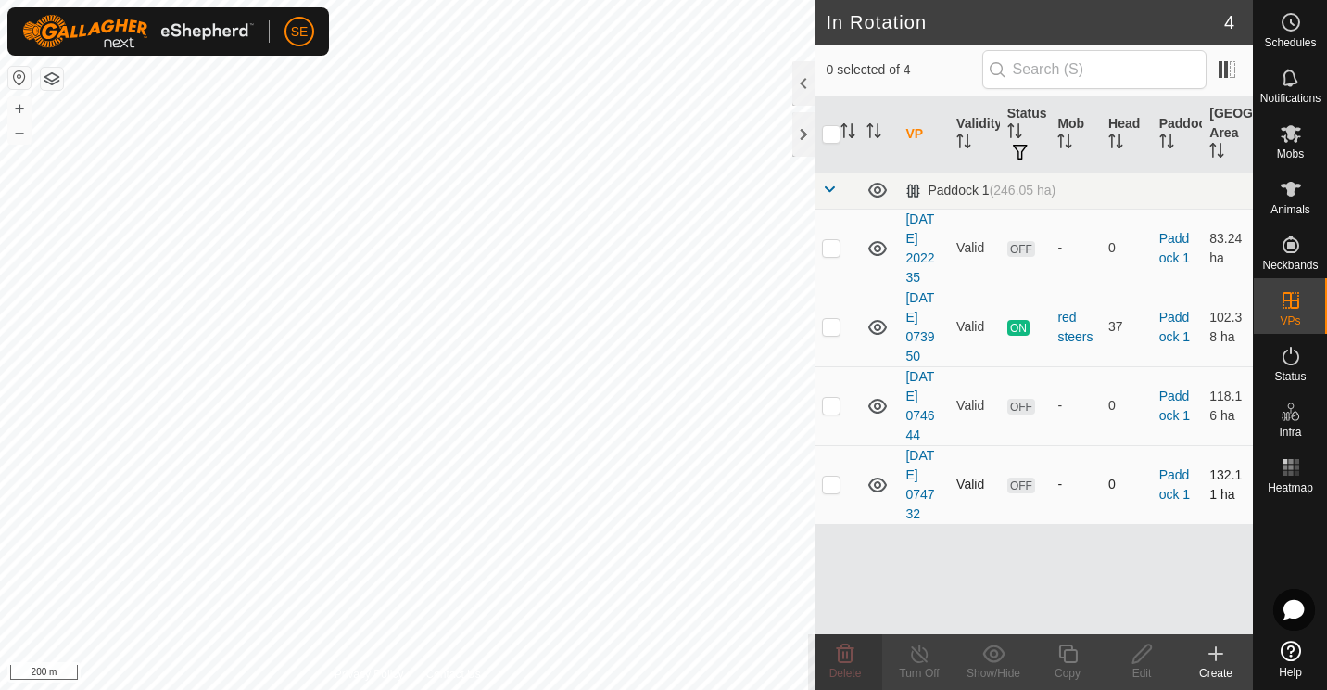
click at [879, 484] on icon at bounding box center [878, 485] width 22 height 22
click at [1288, 658] on icon at bounding box center [1291, 651] width 20 height 20
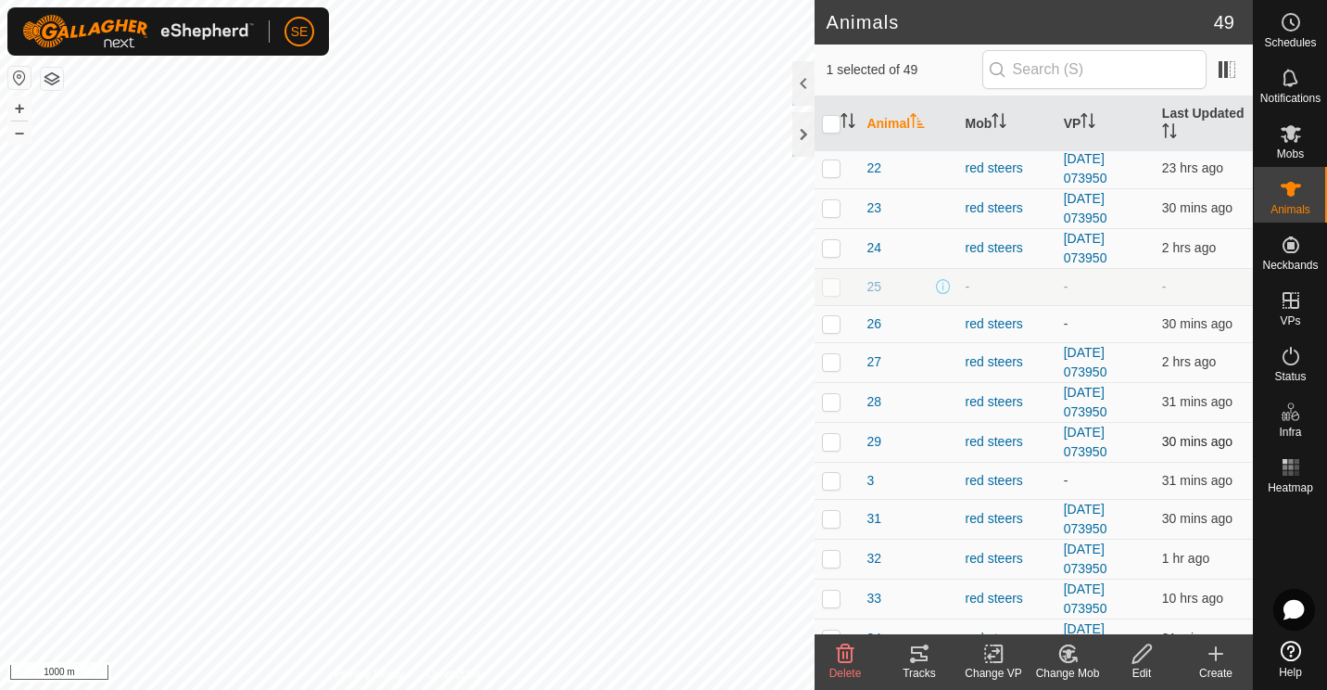
scroll to position [511, 0]
click at [832, 282] on p-checkbox at bounding box center [831, 285] width 19 height 15
checkbox input "false"
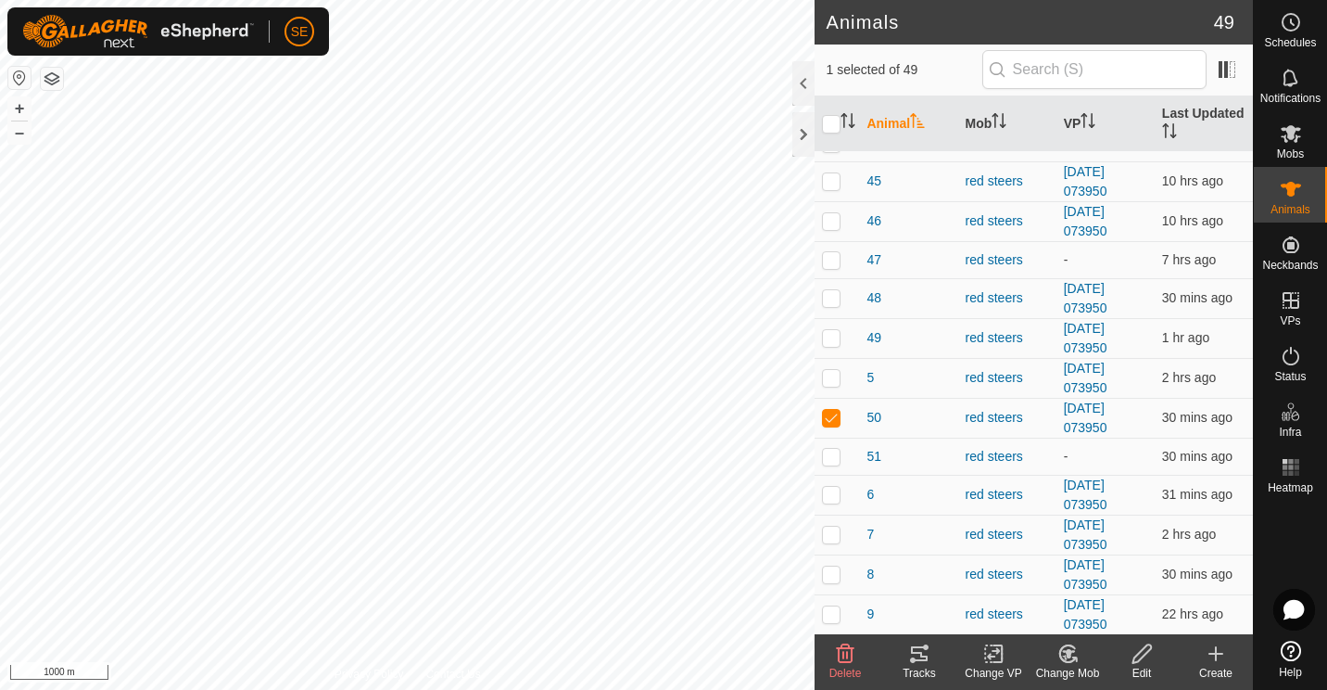
scroll to position [1437, 0]
click at [1214, 657] on icon at bounding box center [1216, 653] width 22 height 22
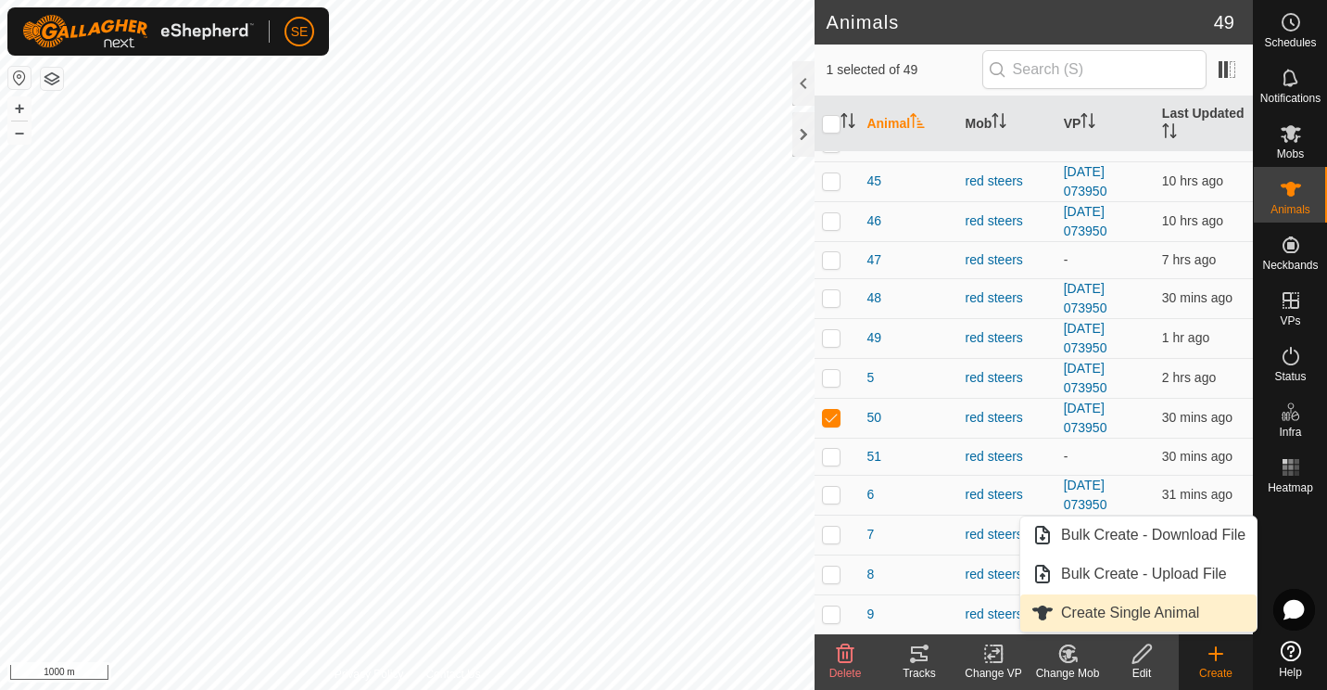
click at [1093, 615] on link "Create Single Animal" at bounding box center [1139, 612] width 236 height 37
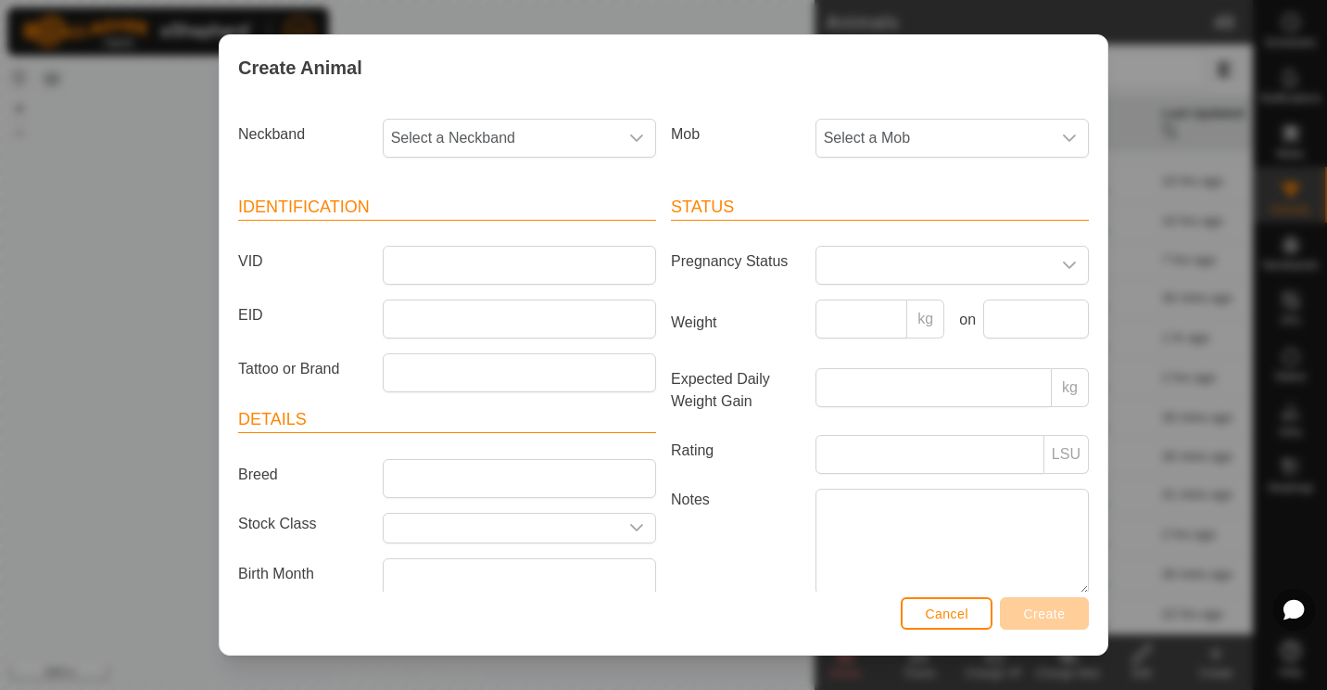
click at [107, 269] on div "Create Animal Neckband Select a Neckband Mob Select a Mob Identification VID EI…" at bounding box center [663, 345] width 1327 height 690
click at [931, 617] on span "Cancel" at bounding box center [947, 613] width 44 height 15
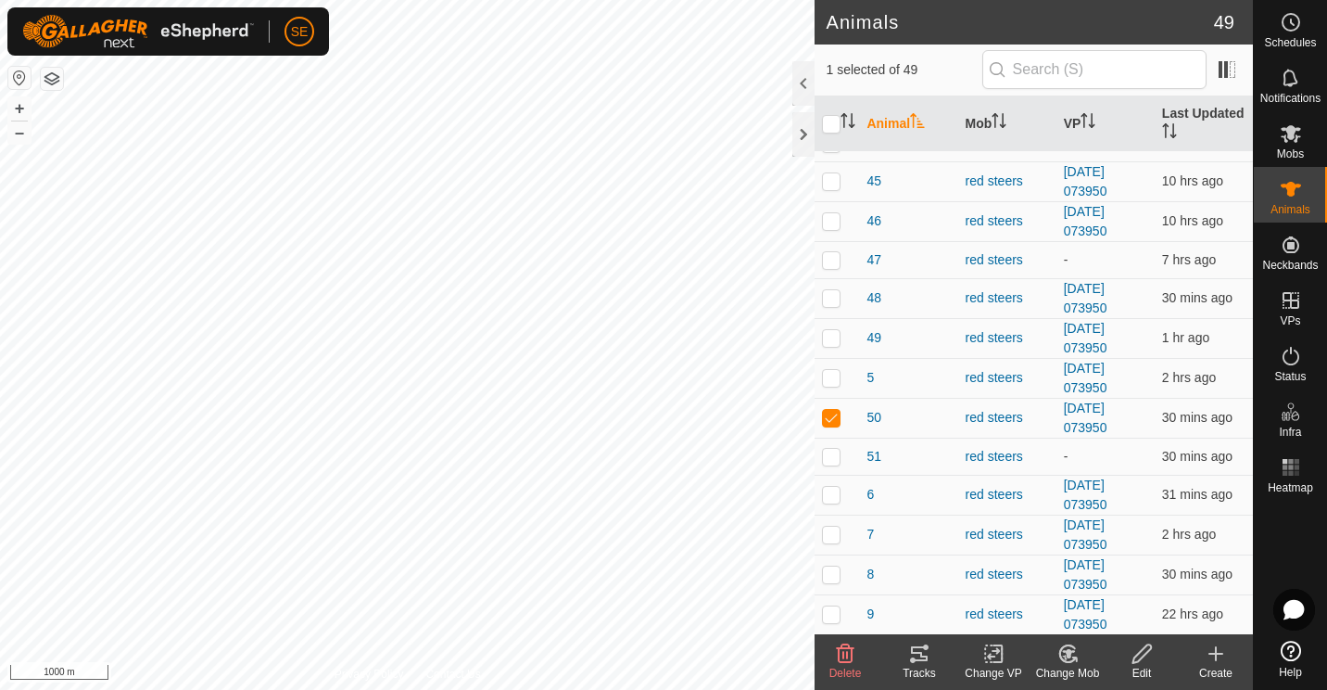
click at [1069, 657] on icon at bounding box center [1068, 653] width 13 height 9
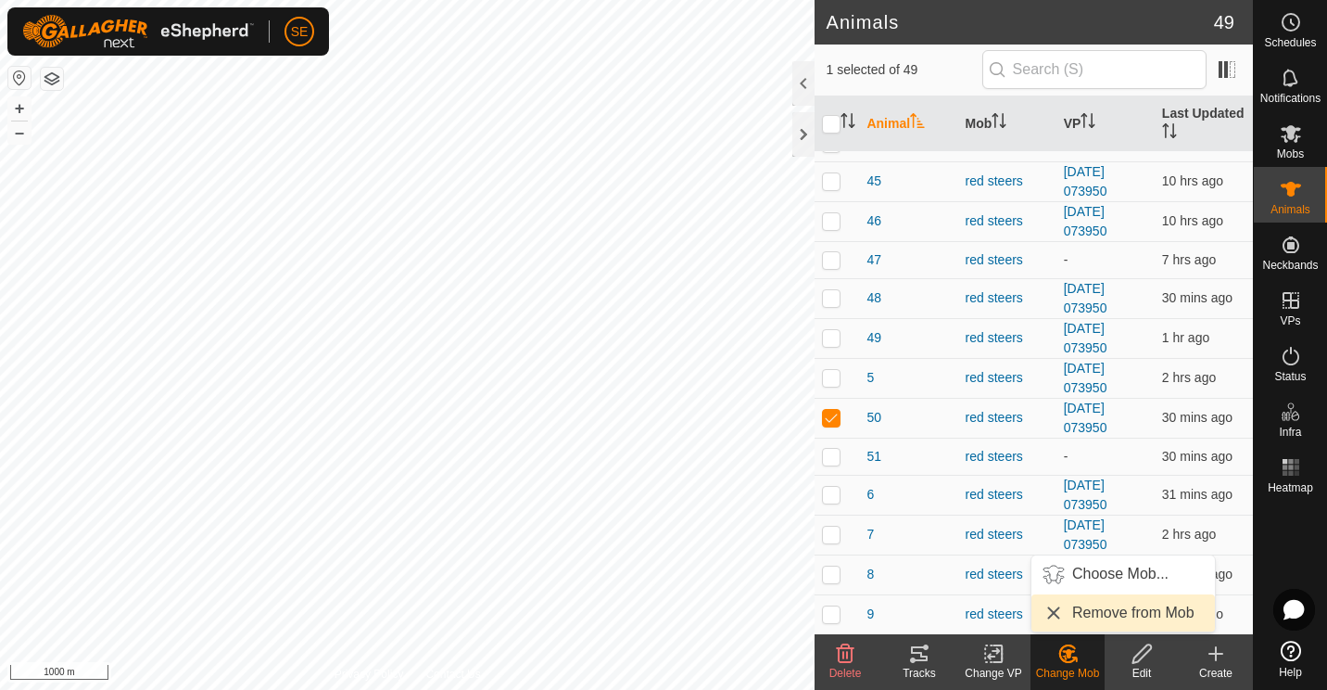
click at [1089, 613] on link "Remove from Mob" at bounding box center [1124, 612] width 184 height 37
checkbox input "false"
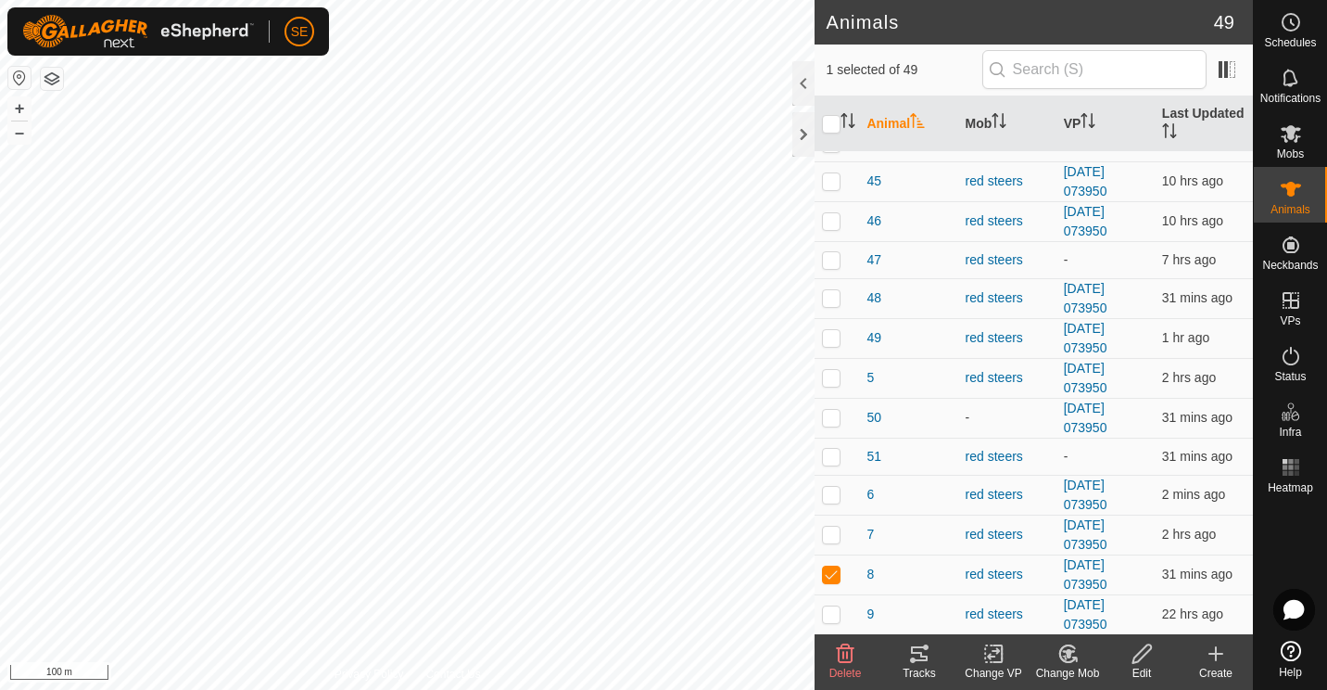
click at [1061, 659] on icon at bounding box center [1068, 653] width 16 height 17
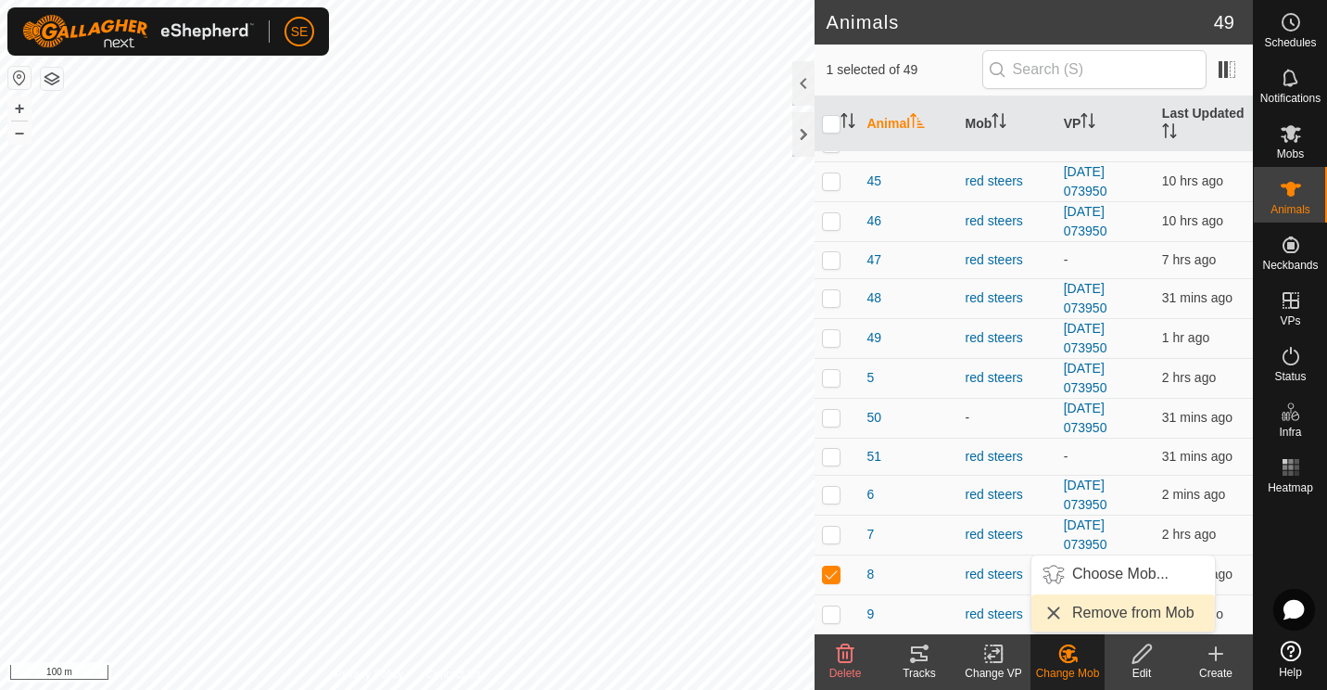
click at [1080, 612] on link "Remove from Mob" at bounding box center [1124, 612] width 184 height 37
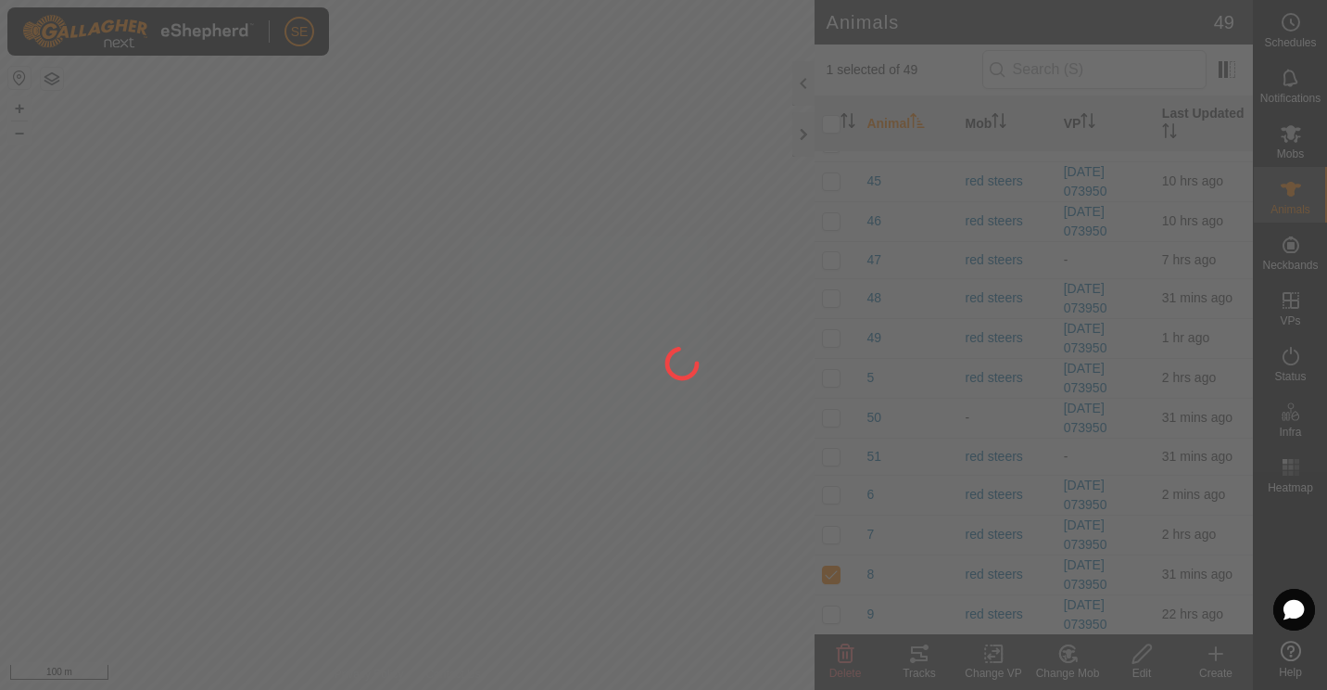
checkbox input "false"
